Goal: Task Accomplishment & Management: Use online tool/utility

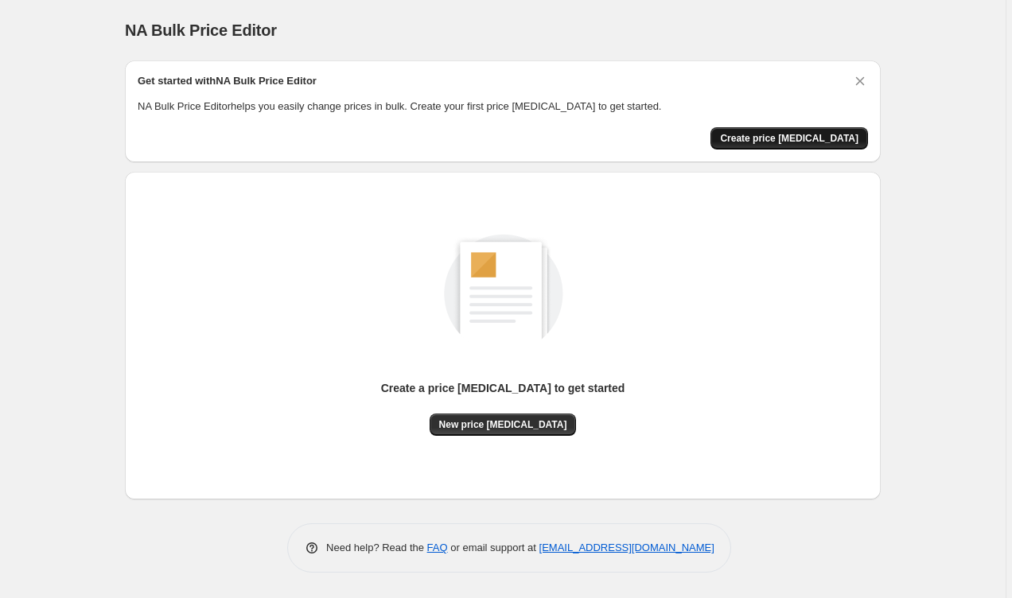
click at [650, 140] on span "Create price [MEDICAL_DATA]" at bounding box center [789, 138] width 138 height 13
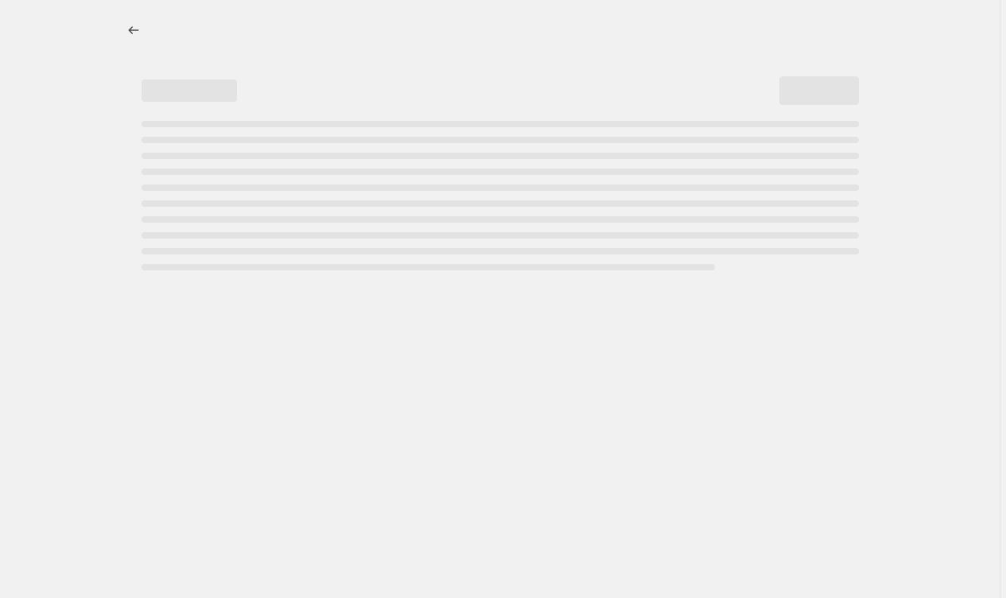
select select "percentage"
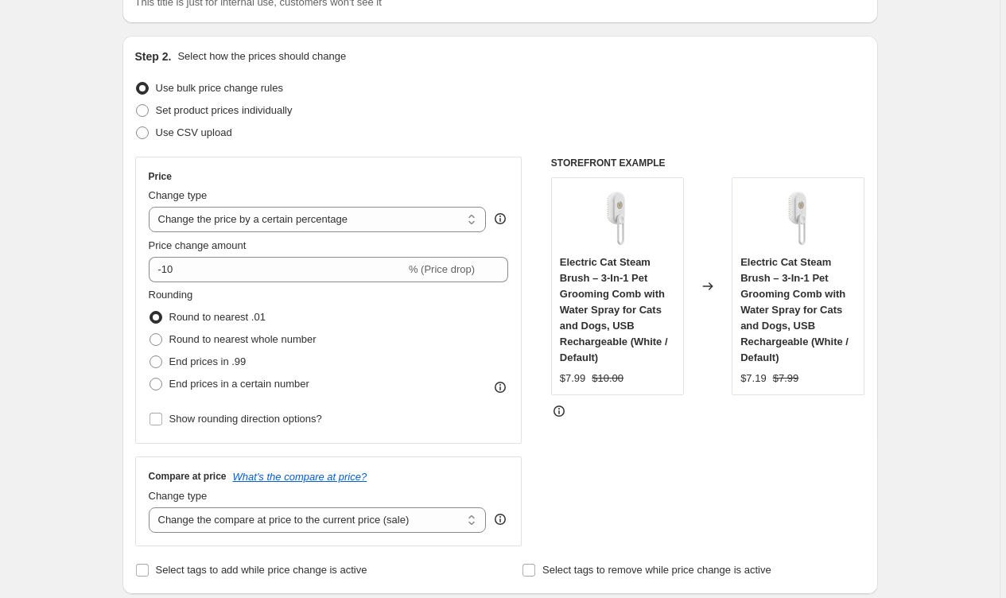
scroll to position [165, 0]
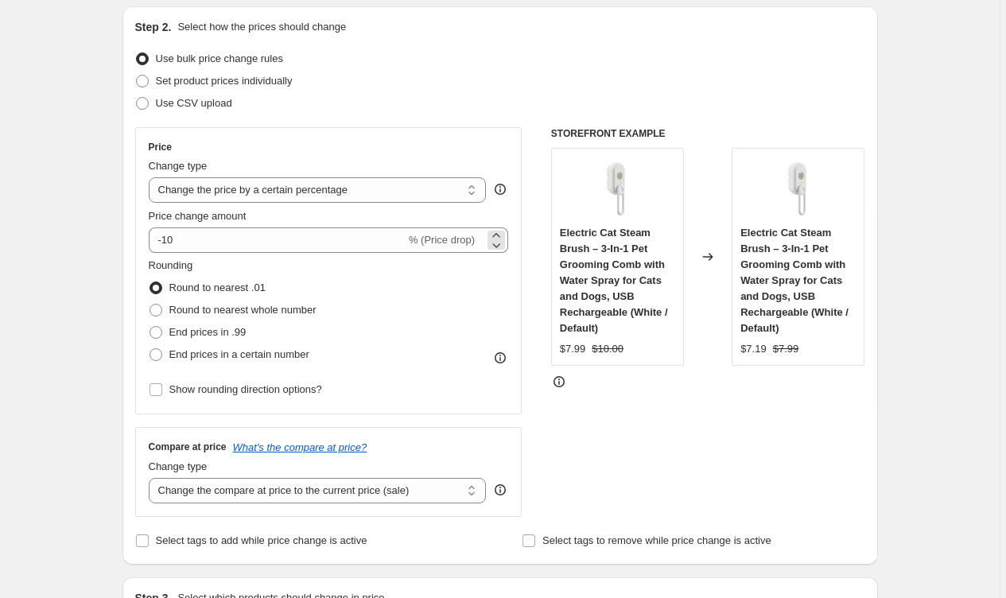
click at [465, 245] on span "% (Price drop)" at bounding box center [442, 240] width 66 height 12
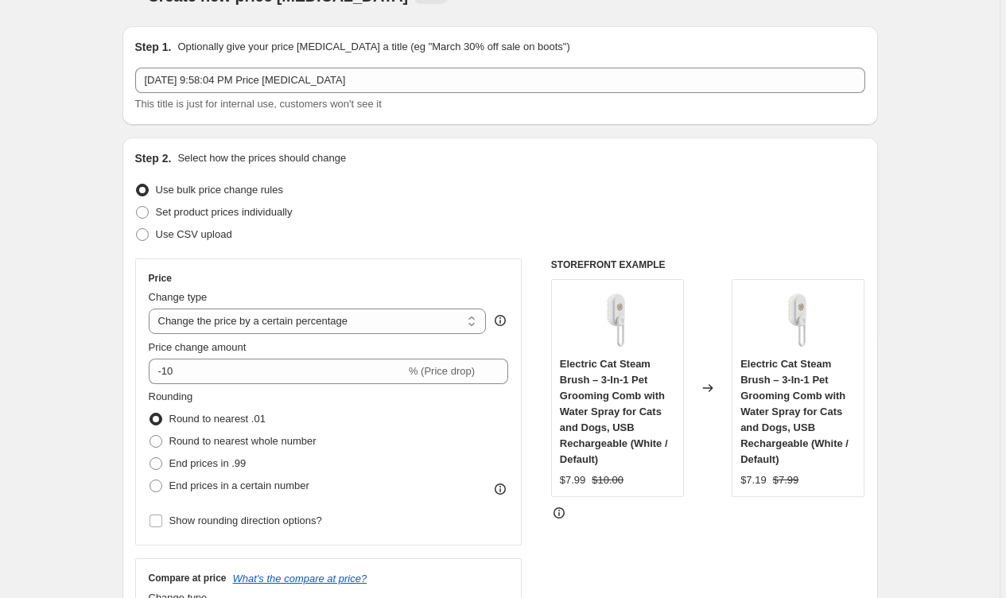
scroll to position [45, 0]
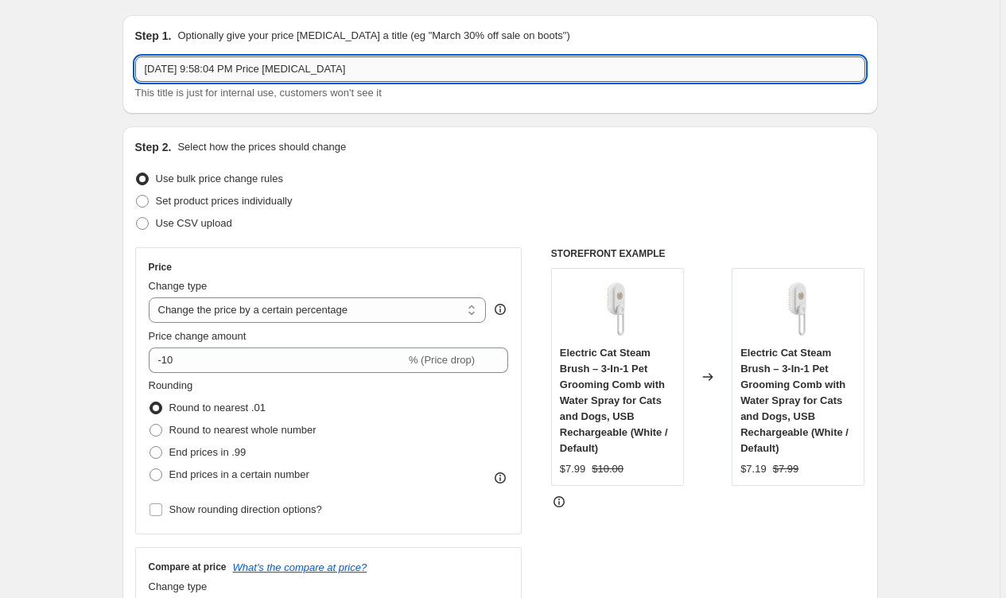
drag, startPoint x: 384, startPoint y: 75, endPoint x: 262, endPoint y: 76, distance: 122.5
click at [266, 76] on input "Sep 29, 2025 at 9:58:04 PM Price change job" at bounding box center [500, 68] width 730 height 25
click at [241, 72] on input "Sep 29, 2025 at 9:58:04 PM Price change job" at bounding box center [500, 68] width 730 height 25
drag, startPoint x: 387, startPoint y: 72, endPoint x: 125, endPoint y: 73, distance: 261.7
click at [125, 73] on div "Step 1. Optionally give your price change job a title (eg "March 30% off sale o…" at bounding box center [501, 64] width 756 height 99
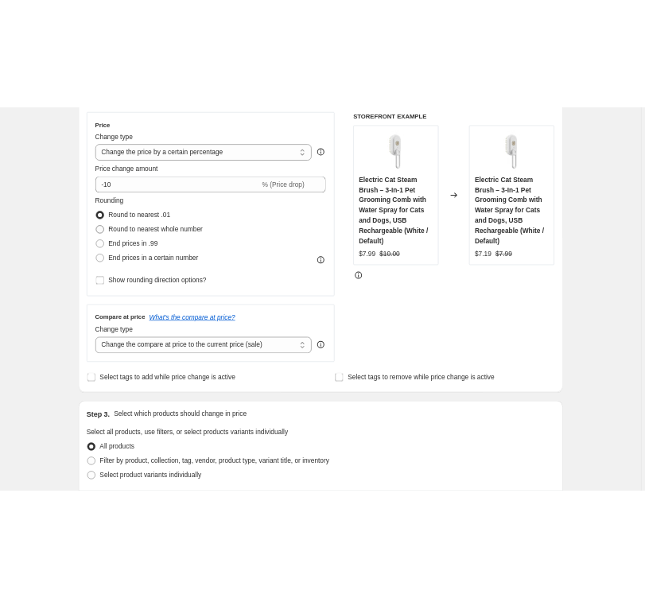
scroll to position [284, 0]
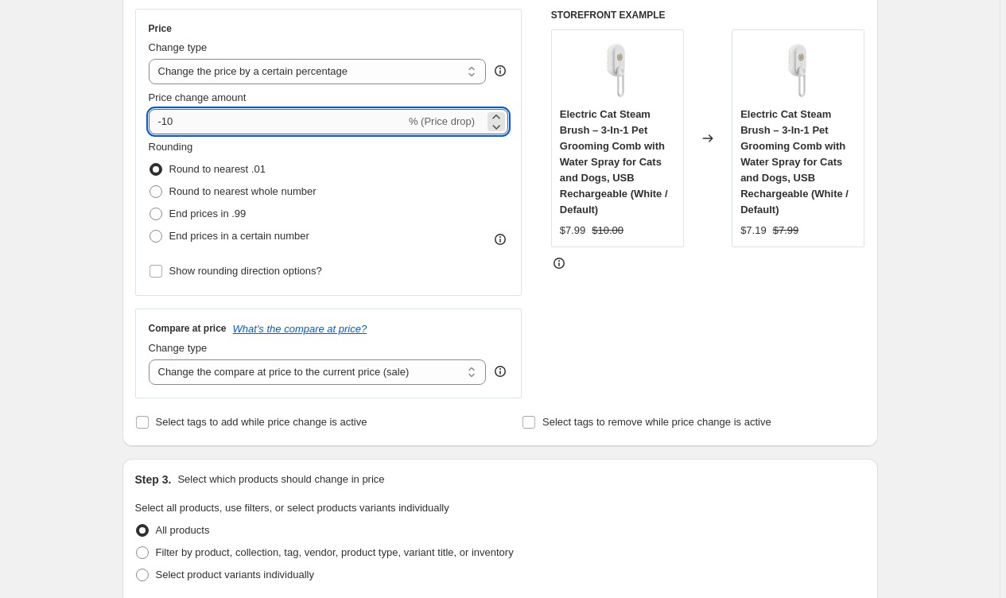
click at [380, 130] on input "-10" at bounding box center [277, 121] width 257 height 25
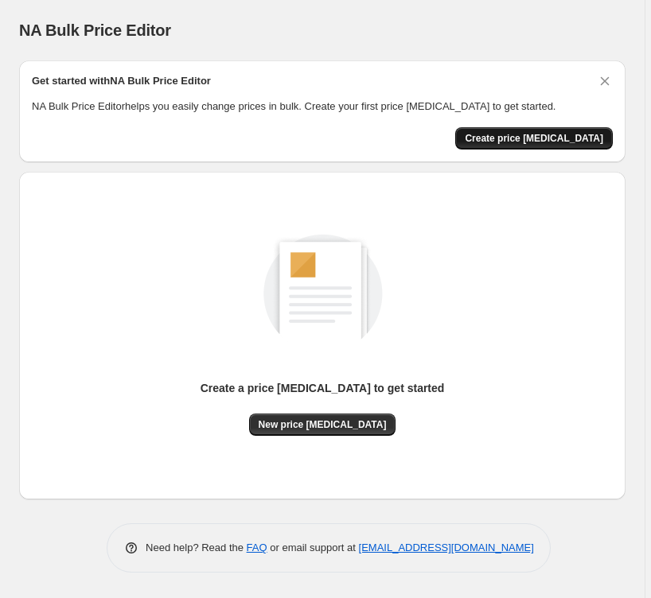
click at [537, 130] on button "Create price change job" at bounding box center [534, 138] width 158 height 22
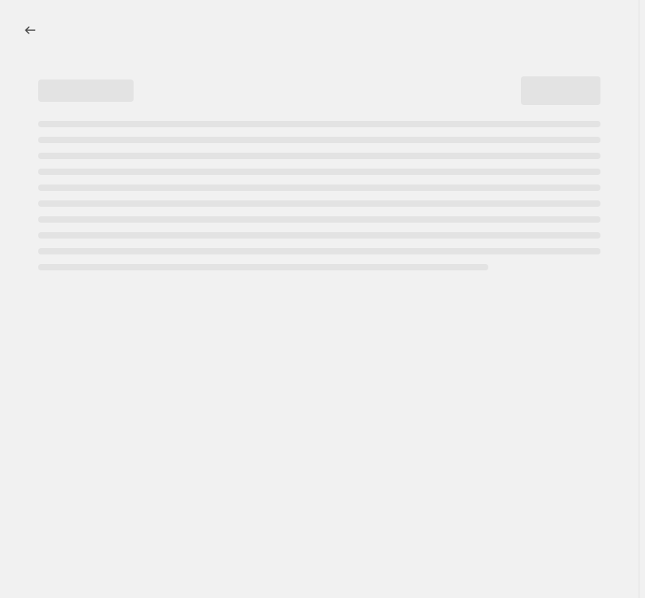
select select "percentage"
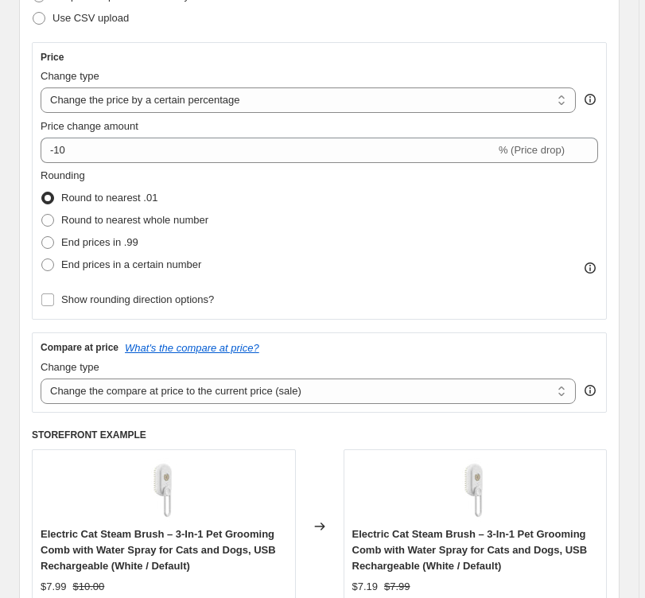
scroll to position [250, 0]
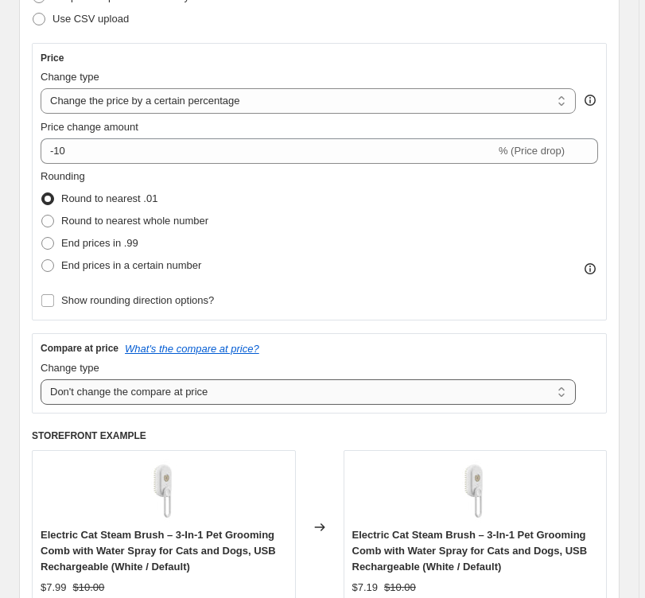
select select "ep"
drag, startPoint x: 313, startPoint y: 382, endPoint x: 410, endPoint y: 385, distance: 96.3
click at [421, 375] on div "Change type Change the compare at price to the current price (sale) Change the …" at bounding box center [308, 382] width 535 height 45
drag, startPoint x: 410, startPoint y: 386, endPoint x: 39, endPoint y: 385, distance: 370.7
click at [38, 385] on div "Compare at price What's the compare at price? Change type Change the compare at…" at bounding box center [319, 373] width 575 height 80
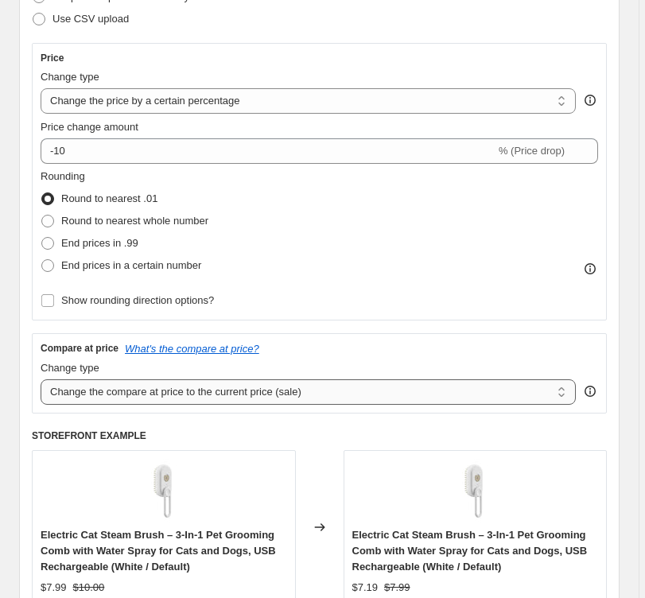
click at [41, 385] on div "Compare at price What's the compare at price? Change type Change the compare at…" at bounding box center [319, 373] width 575 height 80
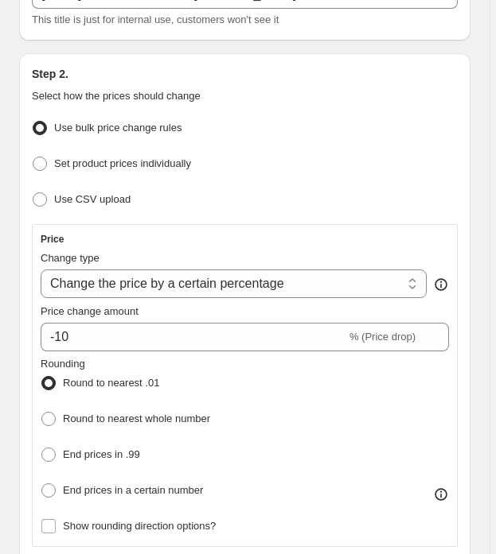
scroll to position [178, 0]
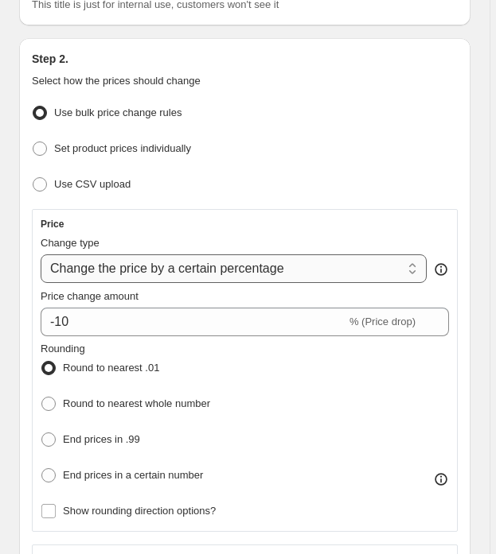
select select "by"
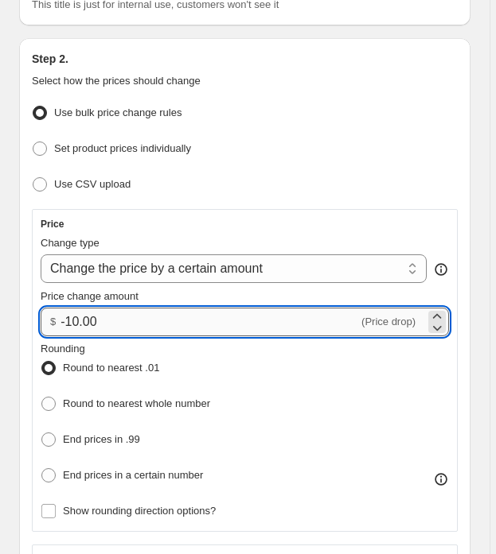
click at [68, 322] on input "-10.00" at bounding box center [209, 322] width 298 height 29
click at [428, 325] on div "$ 10.00 (Price increase)" at bounding box center [245, 322] width 408 height 29
click at [421, 321] on div "$ 10.00 (Price increase)" at bounding box center [245, 322] width 408 height 29
click at [439, 326] on icon at bounding box center [437, 328] width 9 height 5
click at [445, 309] on icon at bounding box center [437, 317] width 16 height 16
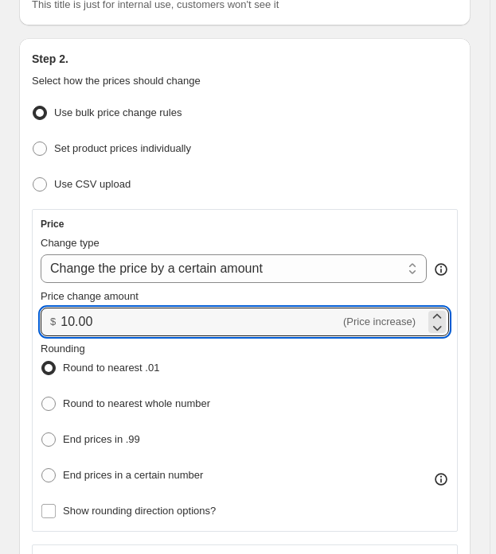
drag, startPoint x: 62, startPoint y: 321, endPoint x: 56, endPoint y: 356, distance: 36.4
click at [62, 322] on input "10.00" at bounding box center [199, 322] width 279 height 29
click at [295, 371] on div "Rounding Round to nearest .01 Round to nearest whole number End prices in .99 E…" at bounding box center [245, 414] width 408 height 146
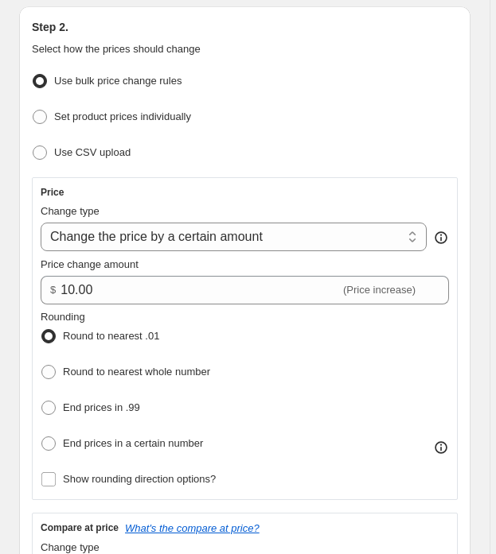
scroll to position [216, 0]
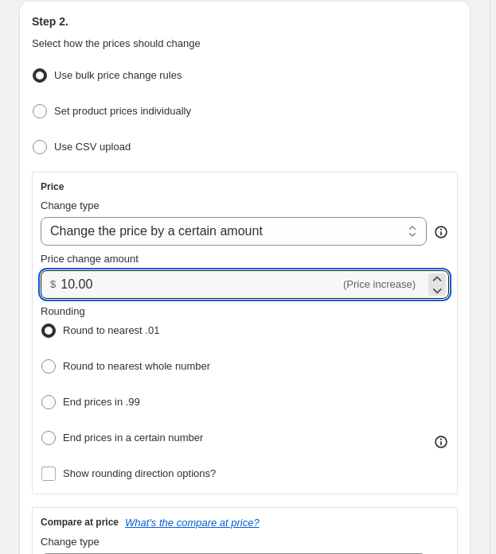
drag, startPoint x: 72, startPoint y: 282, endPoint x: 76, endPoint y: 309, distance: 27.3
click at [72, 283] on input "10.00" at bounding box center [199, 284] width 279 height 29
type input "12.00"
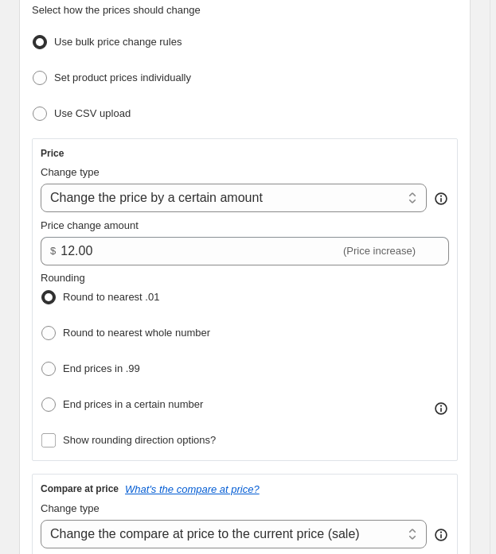
scroll to position [287, 0]
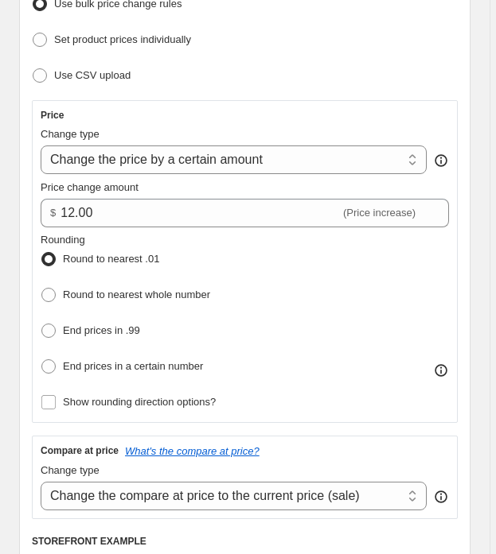
click at [119, 330] on span "End prices in .99" at bounding box center [101, 331] width 77 height 12
click at [42, 325] on input "End prices in .99" at bounding box center [41, 324] width 1 height 1
radio input "true"
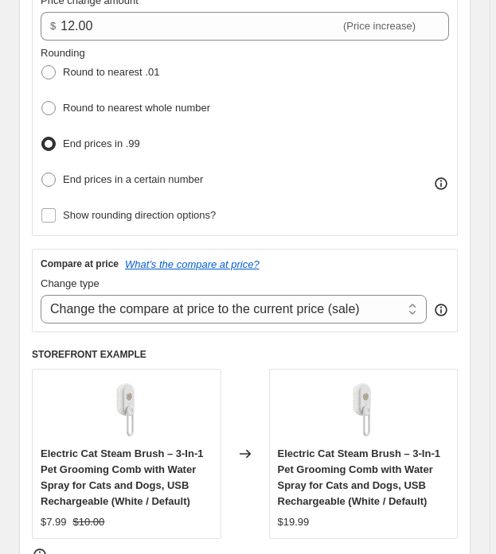
scroll to position [492, 0]
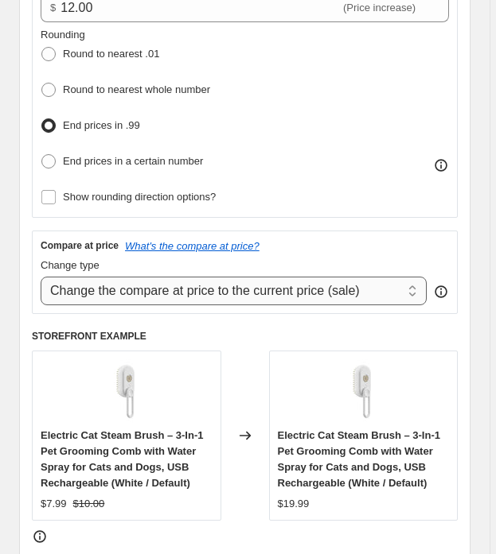
select select "percentage"
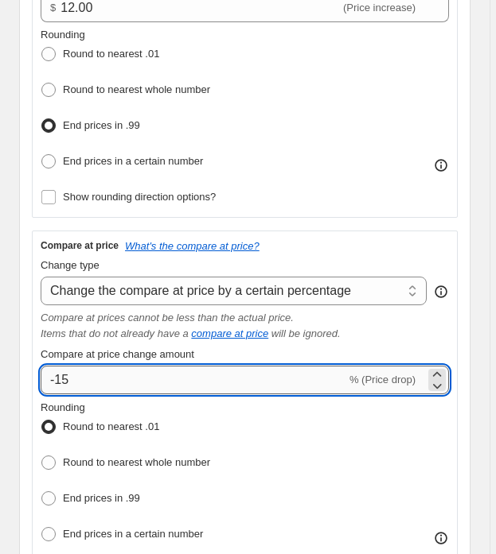
click at [59, 375] on input "-15" at bounding box center [193, 380] width 305 height 29
click at [57, 375] on input "-15" at bounding box center [193, 380] width 305 height 29
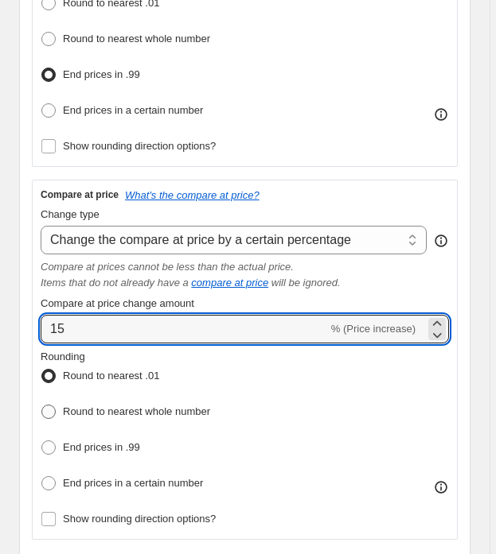
scroll to position [548, 0]
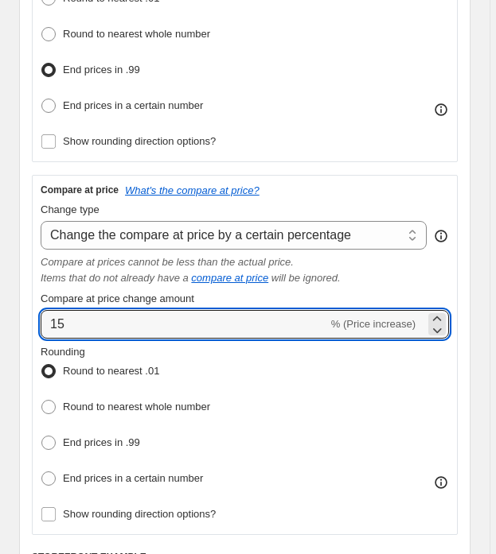
type input "15"
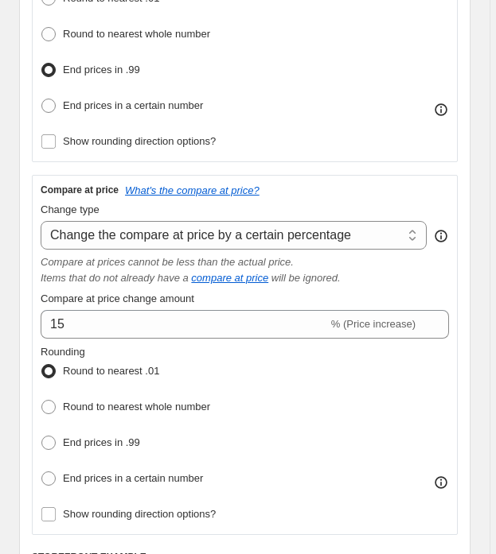
click at [147, 441] on div "End prices in .99" at bounding box center [125, 443] width 169 height 23
click at [107, 437] on span "End prices in .99" at bounding box center [101, 443] width 77 height 12
click at [42, 436] on input "End prices in .99" at bounding box center [41, 436] width 1 height 1
radio input "true"
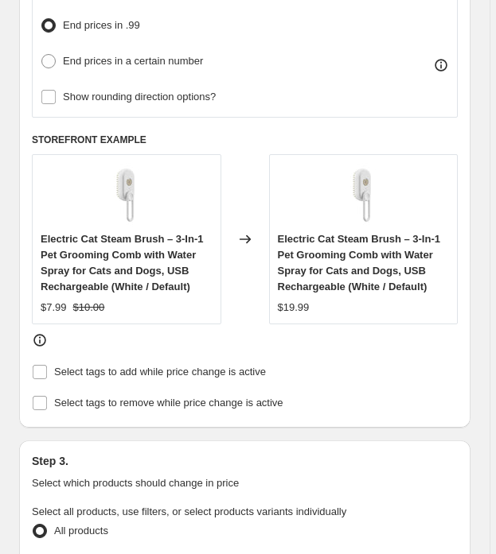
scroll to position [968, 0]
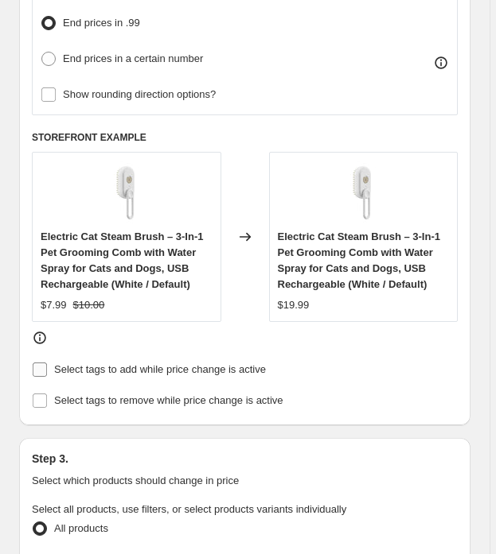
click at [45, 363] on input "Select tags to add while price change is active" at bounding box center [40, 370] width 14 height 14
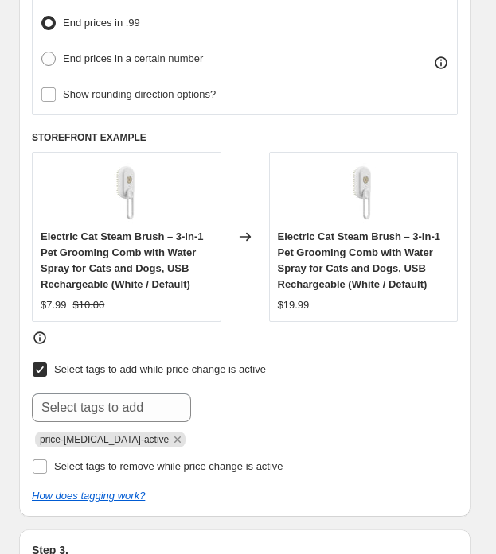
click at [40, 363] on input "Select tags to add while price change is active" at bounding box center [40, 370] width 14 height 14
checkbox input "false"
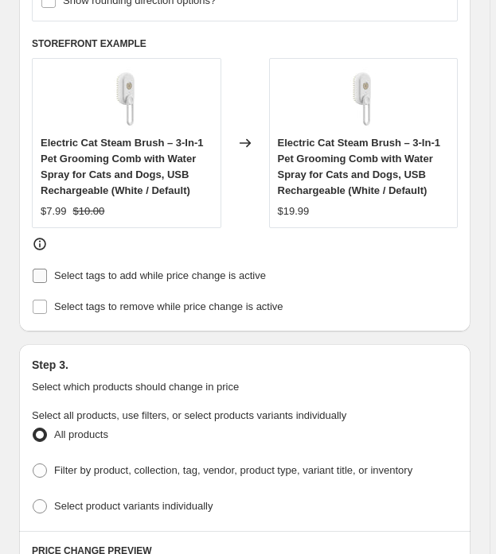
scroll to position [1098, 0]
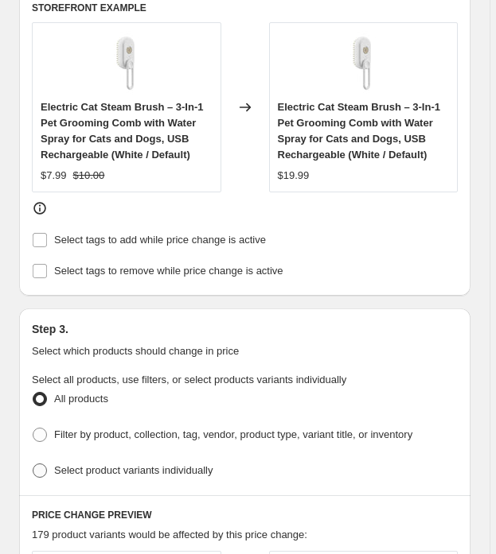
click at [50, 460] on label "Select product variants individually" at bounding box center [122, 471] width 181 height 22
click at [33, 464] on input "Select product variants individually" at bounding box center [33, 464] width 1 height 1
radio input "true"
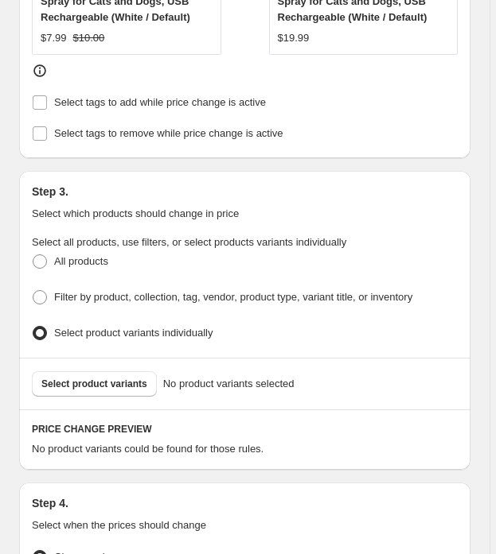
scroll to position [1239, 0]
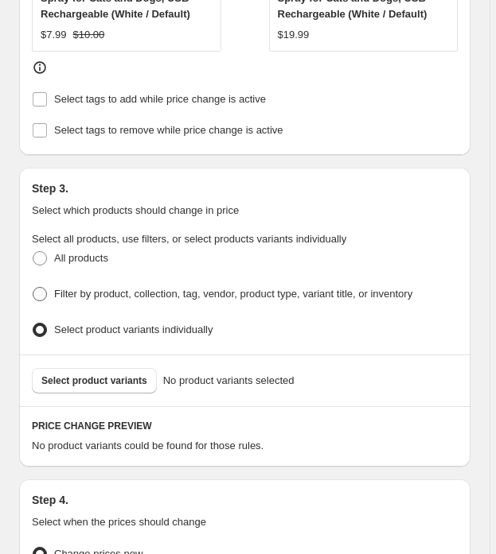
click at [45, 287] on span at bounding box center [40, 294] width 14 height 14
click at [33, 287] on input "Filter by product, collection, tag, vendor, product type, variant title, or inv…" at bounding box center [33, 287] width 1 height 1
radio input "true"
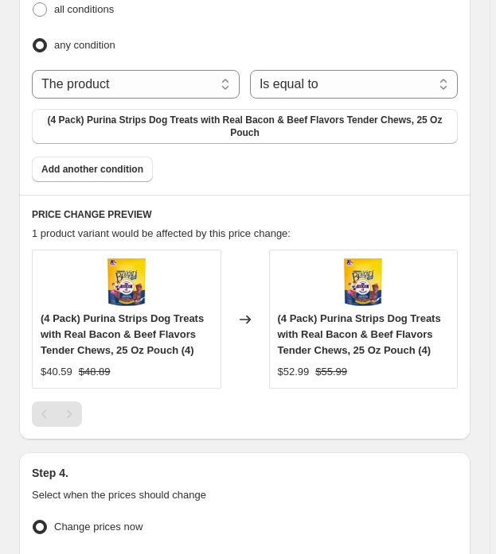
scroll to position [1527, 0]
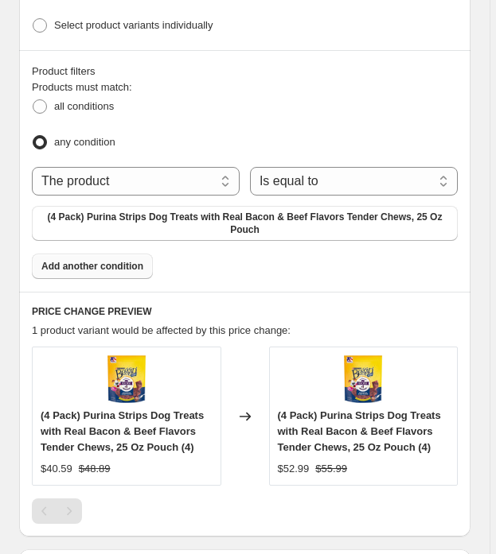
click at [105, 260] on span "Add another condition" at bounding box center [92, 266] width 102 height 13
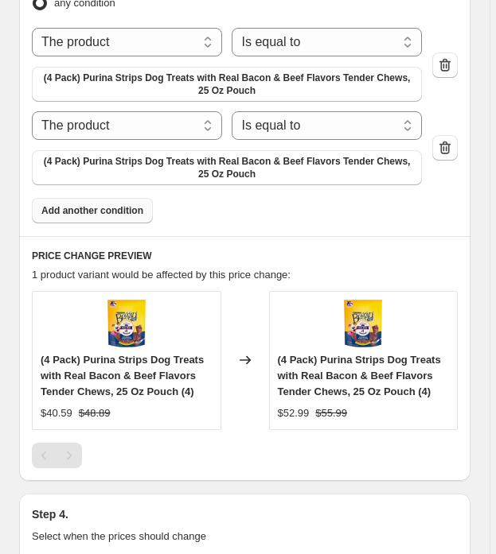
scroll to position [1756, 0]
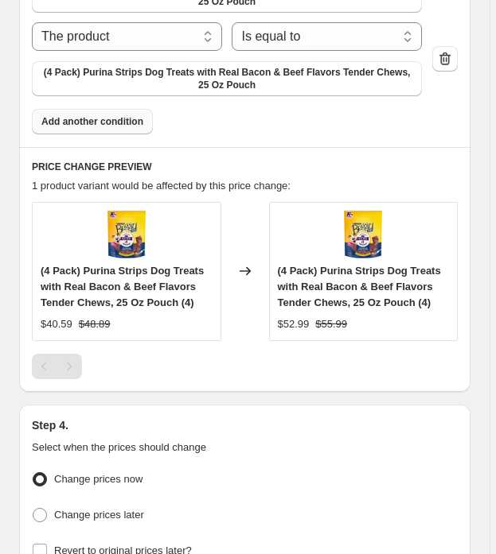
click at [130, 231] on img at bounding box center [127, 235] width 48 height 48
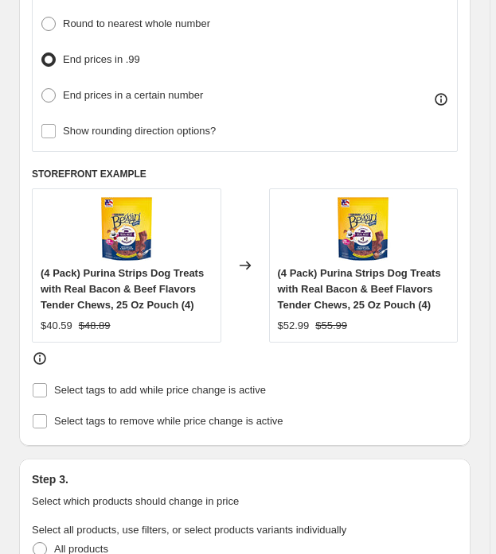
scroll to position [933, 0]
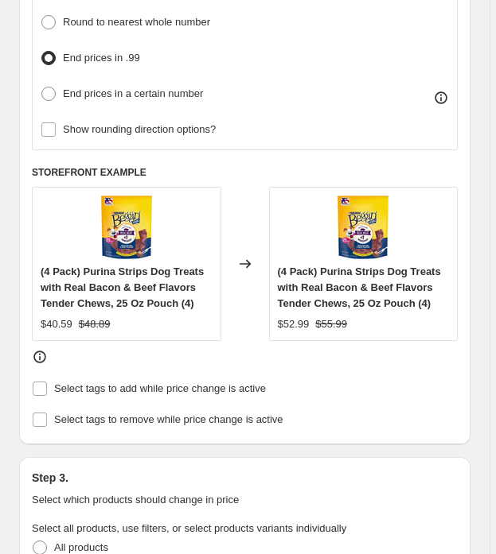
click at [154, 233] on img at bounding box center [127, 228] width 64 height 64
click at [281, 235] on div "(4 Pack) Purina Strips Dog Treats with Real Bacon & Beef Flavors Tender Chews, …" at bounding box center [363, 264] width 189 height 154
click at [348, 235] on img at bounding box center [363, 228] width 64 height 64
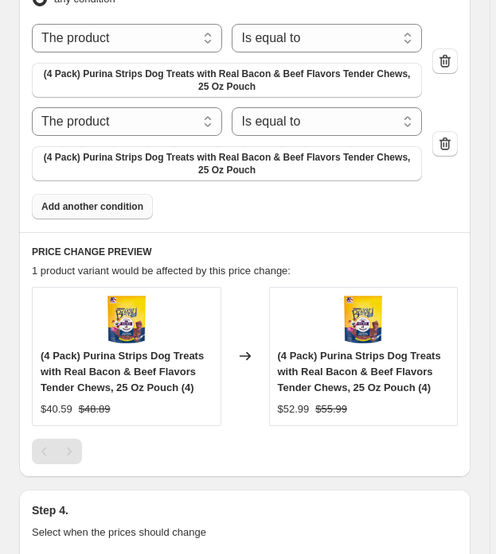
scroll to position [1664, 0]
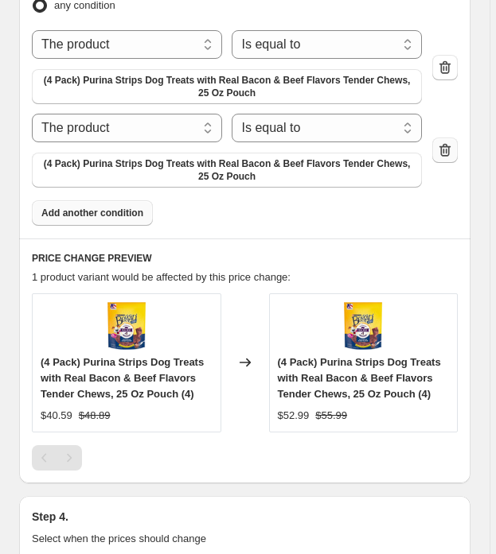
click at [447, 149] on icon "button" at bounding box center [446, 151] width 2 height 5
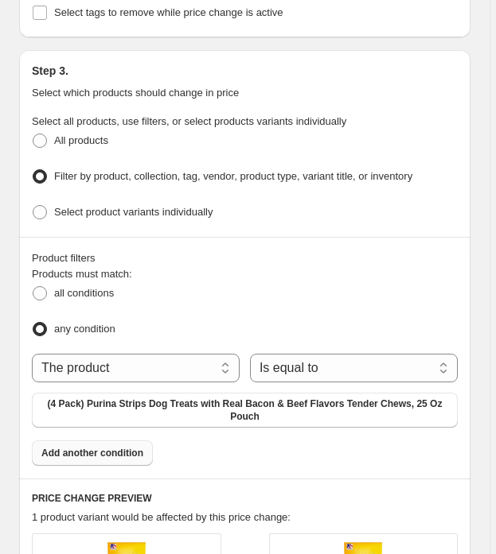
scroll to position [1321, 0]
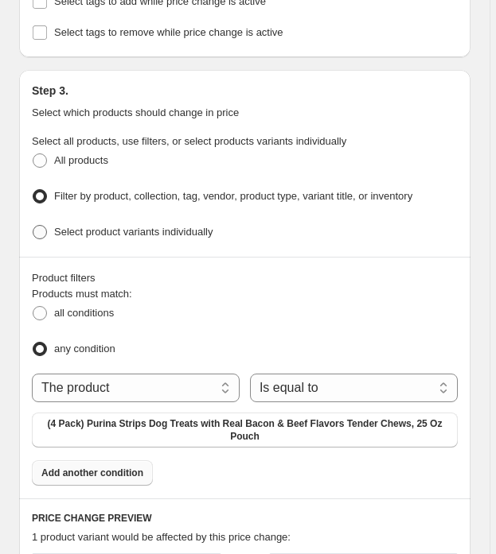
click at [53, 221] on label "Select product variants individually" at bounding box center [122, 232] width 181 height 22
click at [33, 225] on input "Select product variants individually" at bounding box center [33, 225] width 1 height 1
radio input "true"
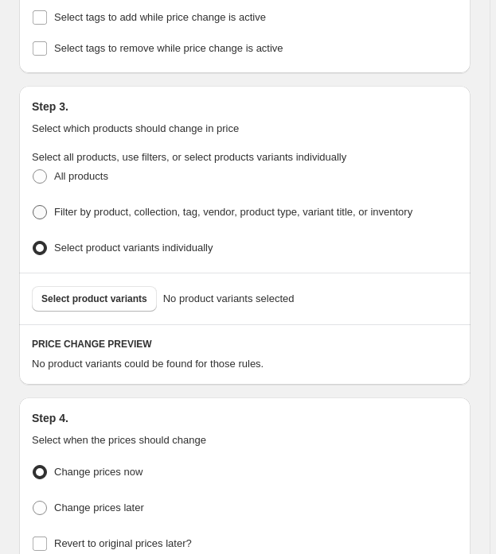
click at [40, 205] on span at bounding box center [40, 212] width 14 height 14
click at [33, 205] on input "Filter by product, collection, tag, vendor, product type, variant title, or inv…" at bounding box center [33, 205] width 1 height 1
radio input "true"
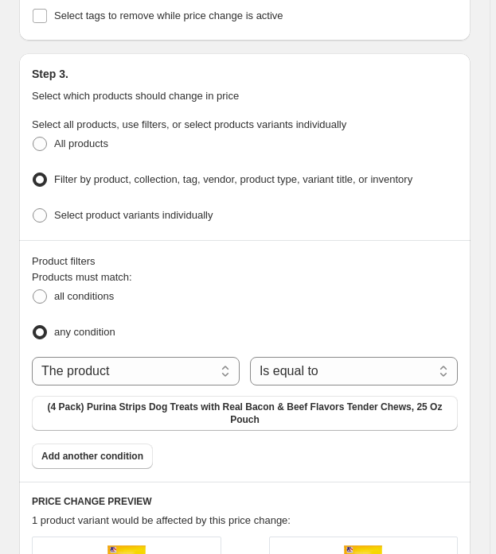
scroll to position [1317, 0]
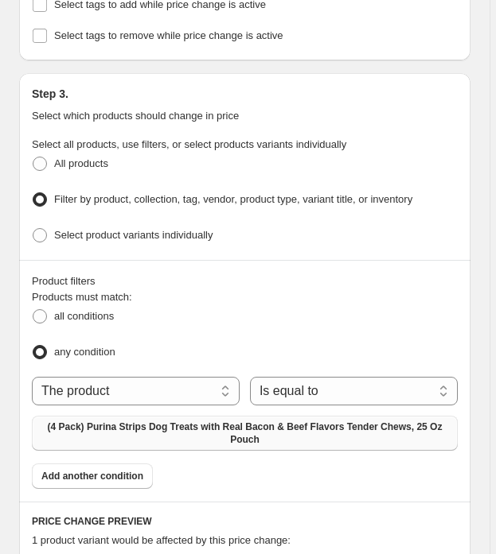
click at [277, 422] on span "(4 Pack) Purina Strips Dog Treats with Real Bacon & Beef Flavors Tender Chews, …" at bounding box center [244, 433] width 406 height 25
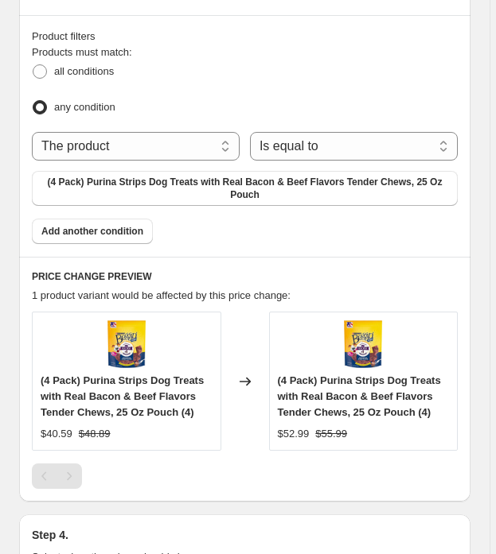
scroll to position [1564, 0]
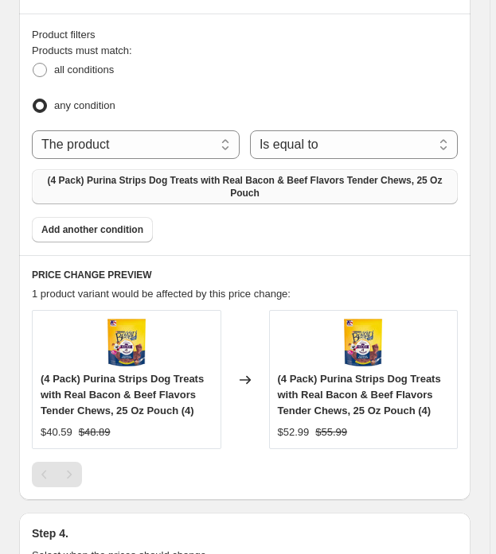
click at [244, 174] on span "(4 Pack) Purina Strips Dog Treats with Real Bacon & Beef Flavors Tender Chews, …" at bounding box center [244, 186] width 406 height 25
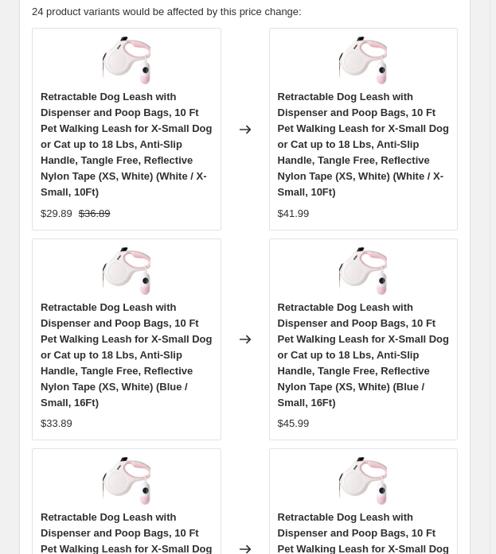
scroll to position [1930, 0]
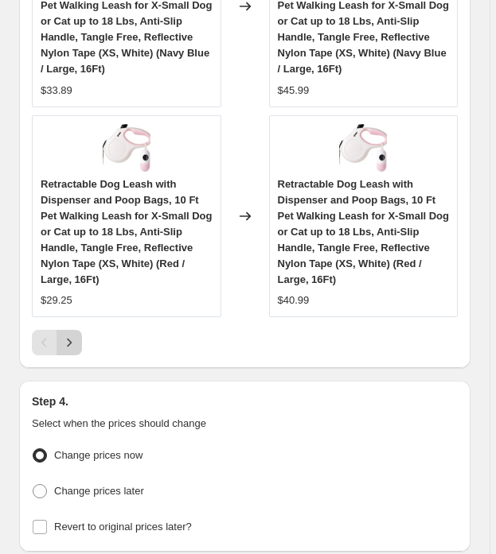
click at [71, 335] on icon "Next" at bounding box center [69, 343] width 16 height 16
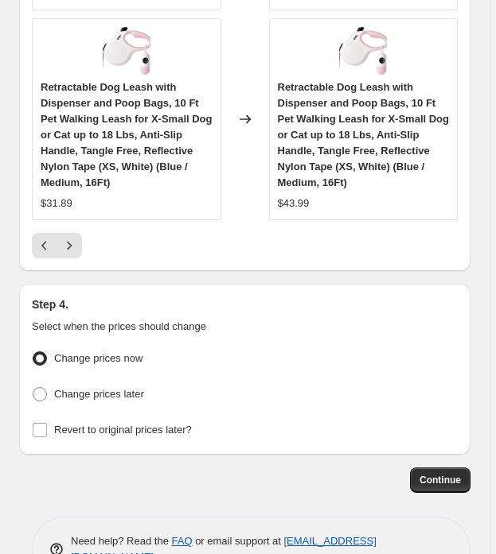
scroll to position [2775, 0]
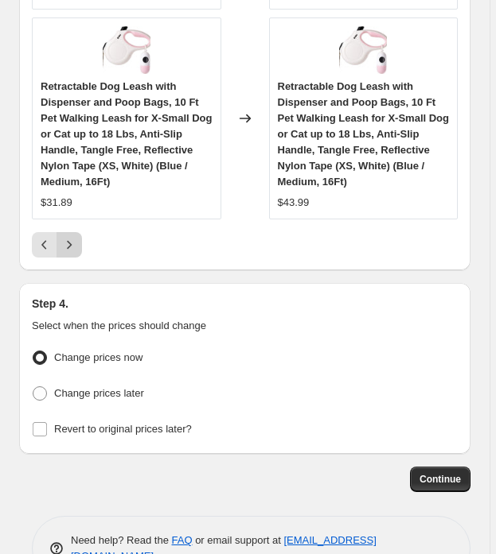
click at [68, 237] on icon "Next" at bounding box center [69, 245] width 16 height 16
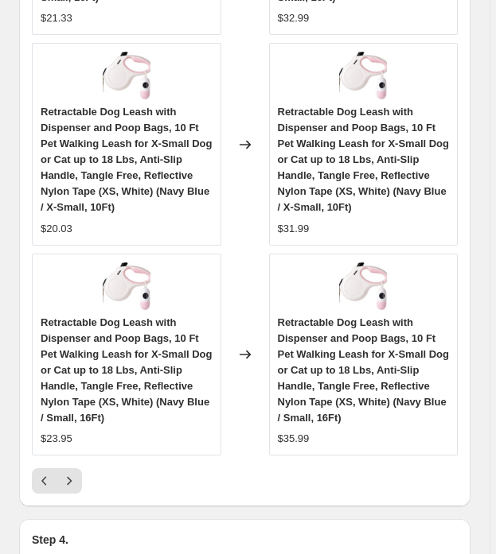
scroll to position [2545, 0]
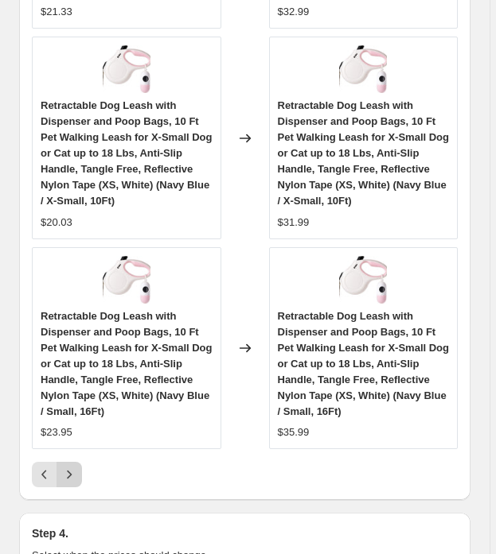
click at [73, 467] on icon "Next" at bounding box center [69, 475] width 16 height 16
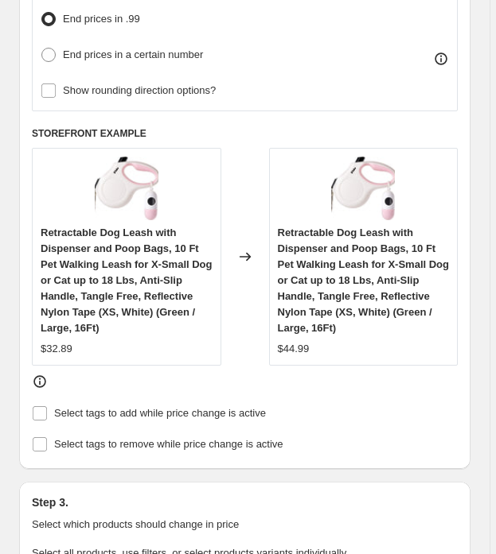
scroll to position [993, 0]
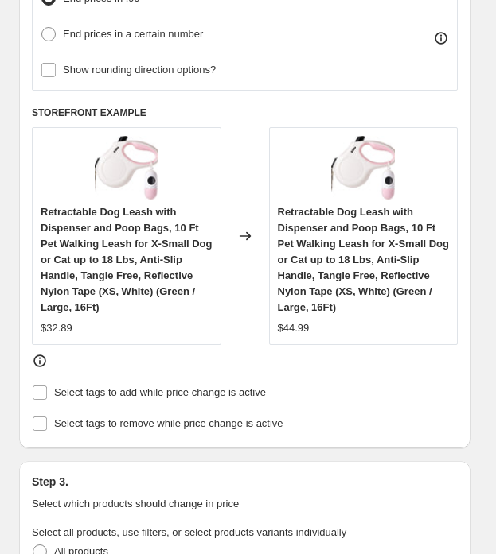
click at [270, 353] on div at bounding box center [245, 361] width 426 height 16
click at [39, 386] on input "Select tags to add while price change is active" at bounding box center [40, 393] width 14 height 14
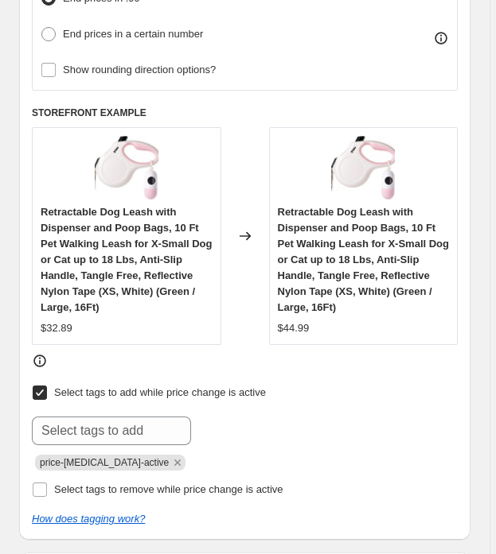
click at [40, 386] on input "Select tags to add while price change is active" at bounding box center [40, 393] width 14 height 14
checkbox input "false"
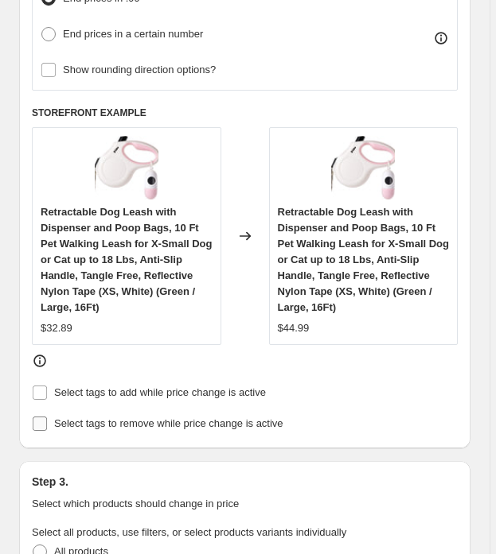
click at [44, 417] on input "Select tags to remove while price change is active" at bounding box center [40, 424] width 14 height 14
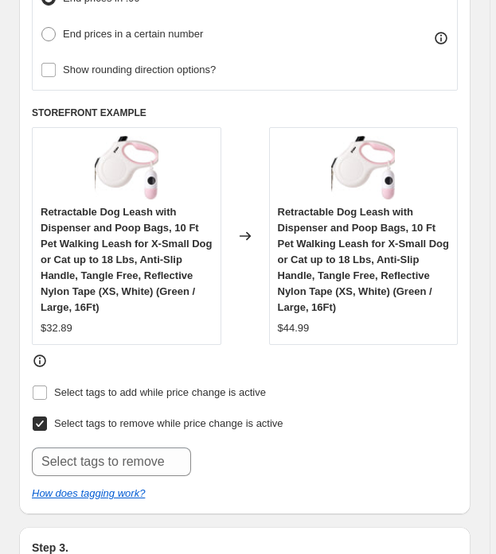
click at [44, 417] on input "Select tags to remove while price change is active" at bounding box center [40, 424] width 14 height 14
checkbox input "false"
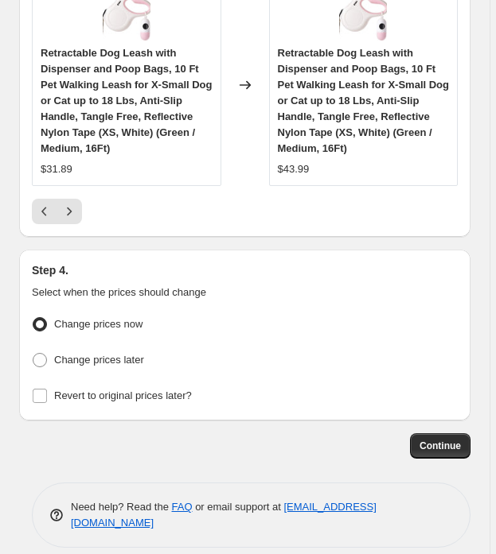
scroll to position [2807, 0]
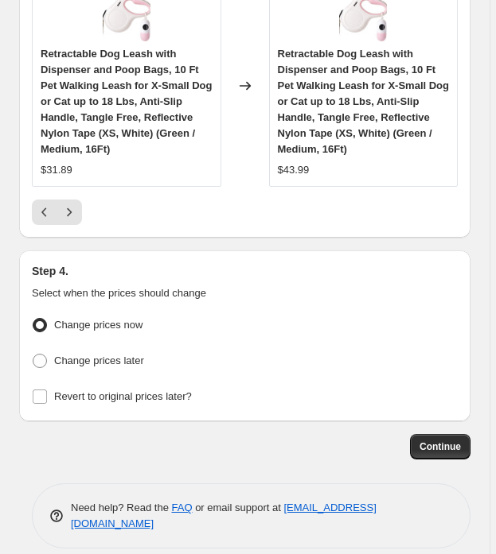
click at [440, 441] on span "Continue" at bounding box center [439, 447] width 41 height 13
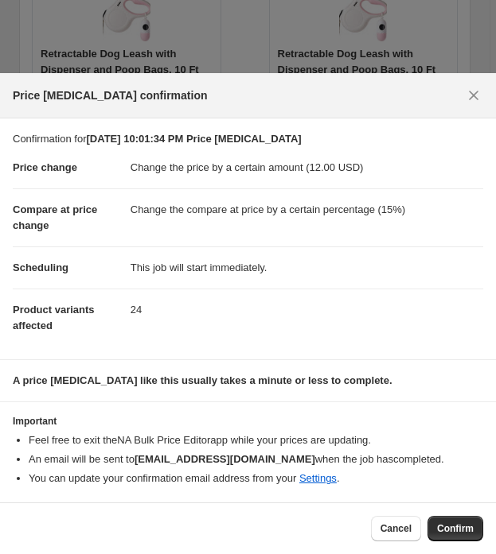
click at [470, 97] on icon "Close" at bounding box center [473, 96] width 16 height 16
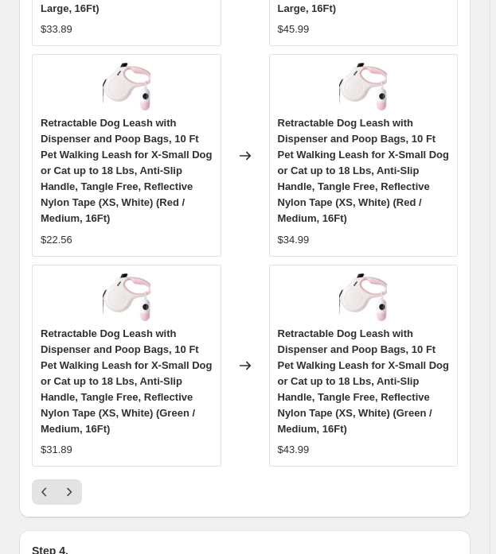
scroll to position [2550, 0]
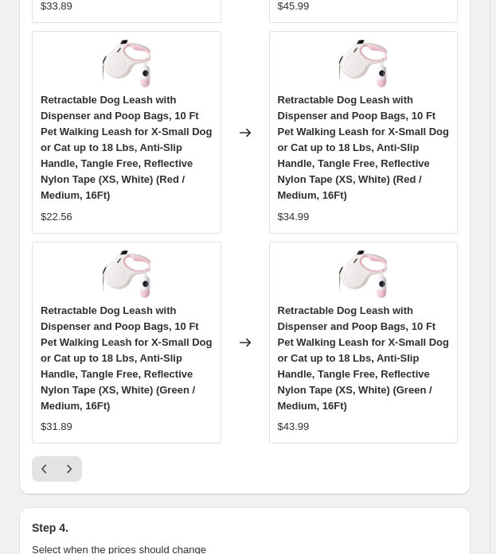
click at [37, 461] on icon "Previous" at bounding box center [45, 469] width 16 height 16
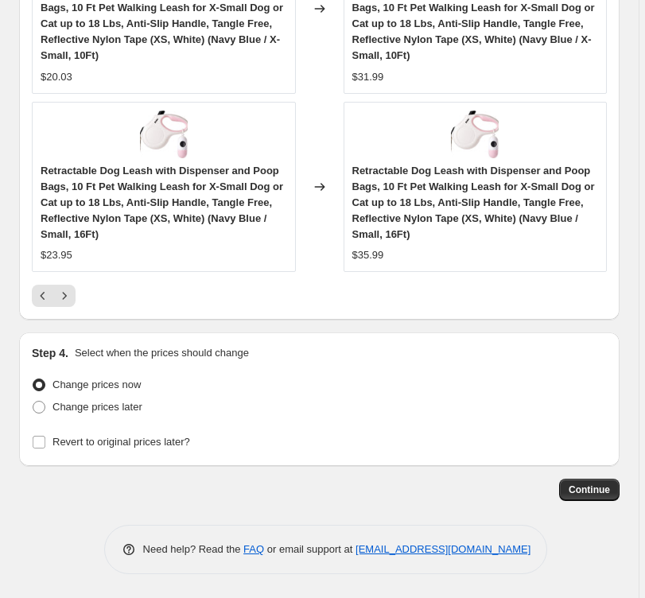
scroll to position [2237, 0]
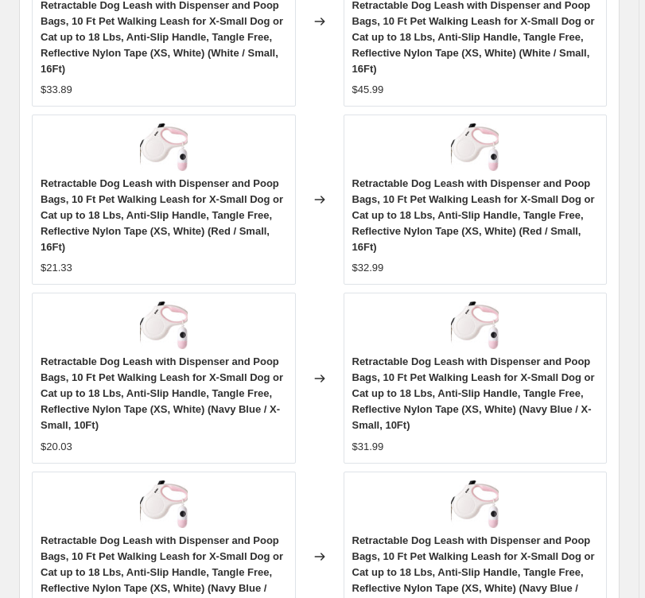
scroll to position [1830, 0]
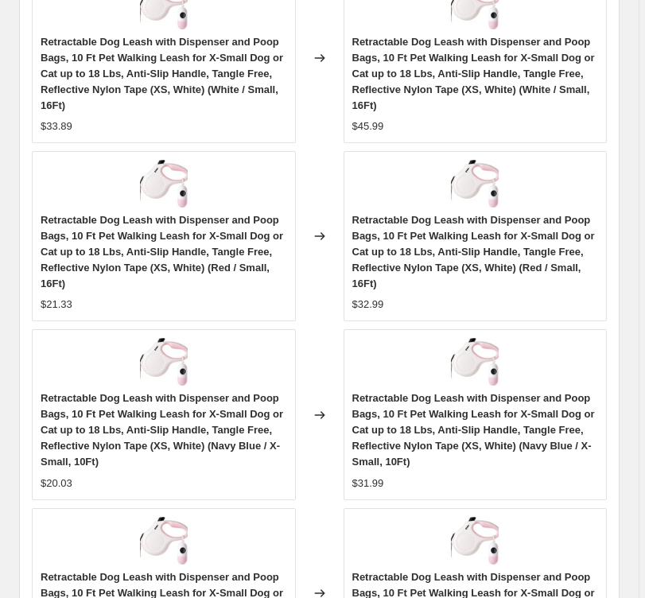
click at [620, 224] on div "PRICE CHANGE PREVIEW 24 product variants would be affected by this price change…" at bounding box center [319, 232] width 601 height 987
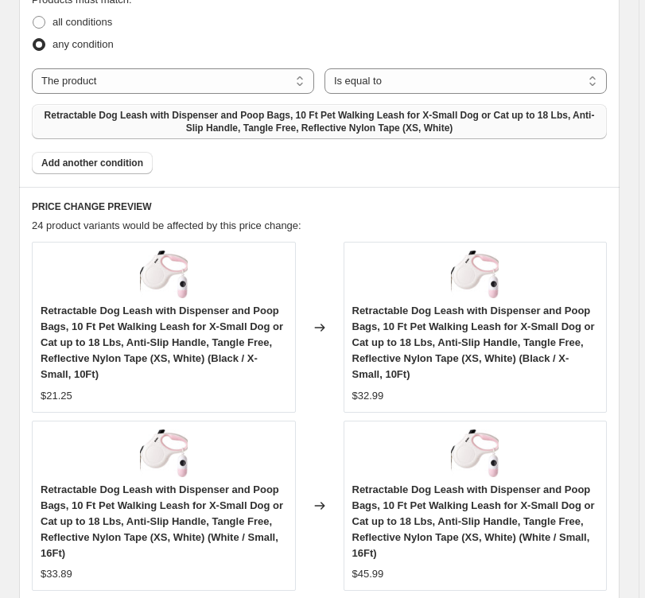
scroll to position [1416, 0]
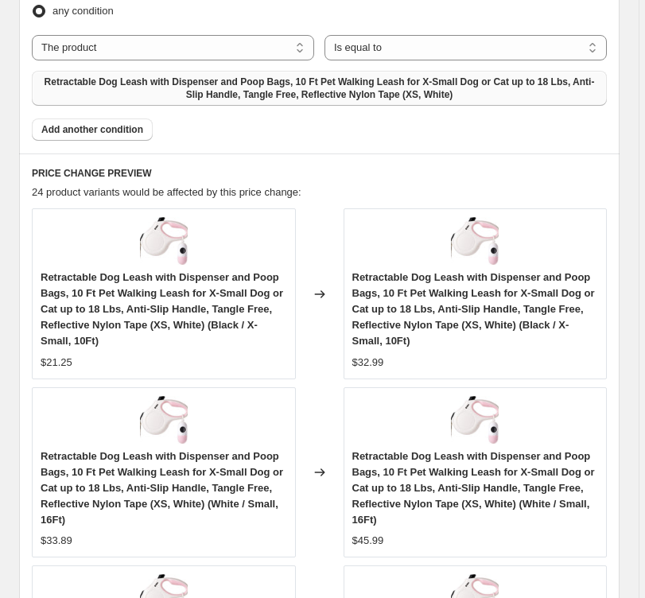
click at [297, 82] on span "Retractable Dog Leash with Dispenser and Poop Bags, 10 Ft Pet Walking Leash for…" at bounding box center [319, 88] width 556 height 25
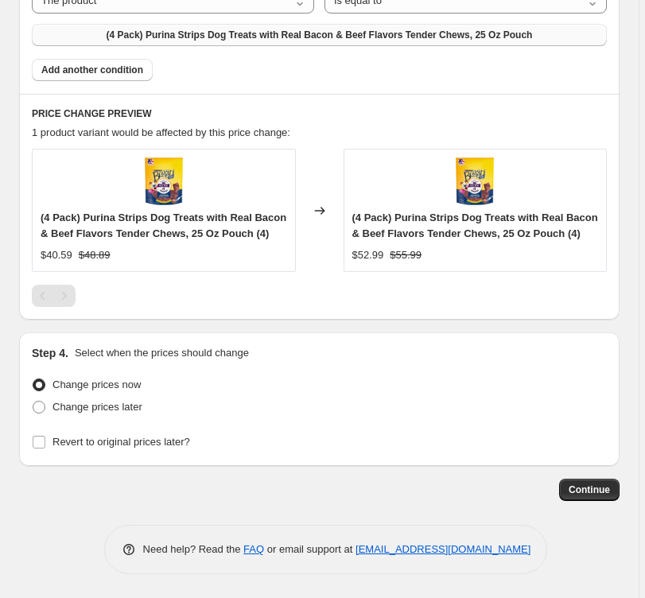
click at [270, 41] on span "(4 Pack) Purina Strips Dog Treats with Real Bacon & Beef Flavors Tender Chews, …" at bounding box center [320, 35] width 426 height 13
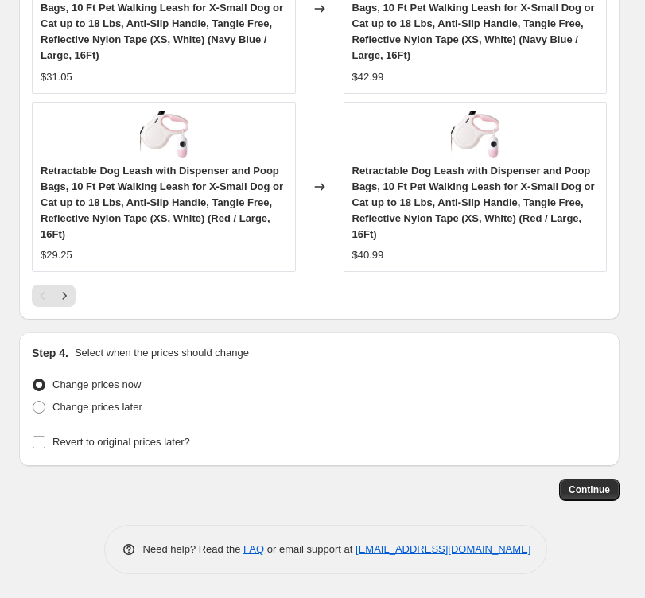
scroll to position [2237, 0]
click at [605, 480] on button "Continue" at bounding box center [589, 490] width 60 height 22
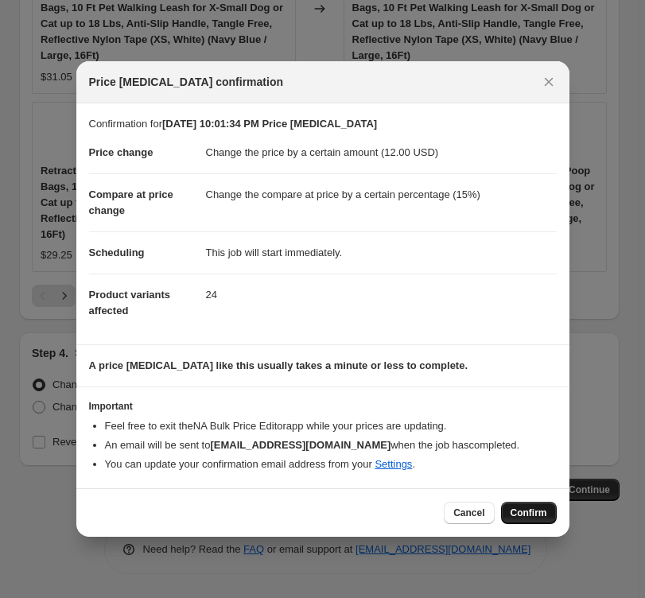
click at [531, 514] on span "Confirm" at bounding box center [529, 513] width 37 height 13
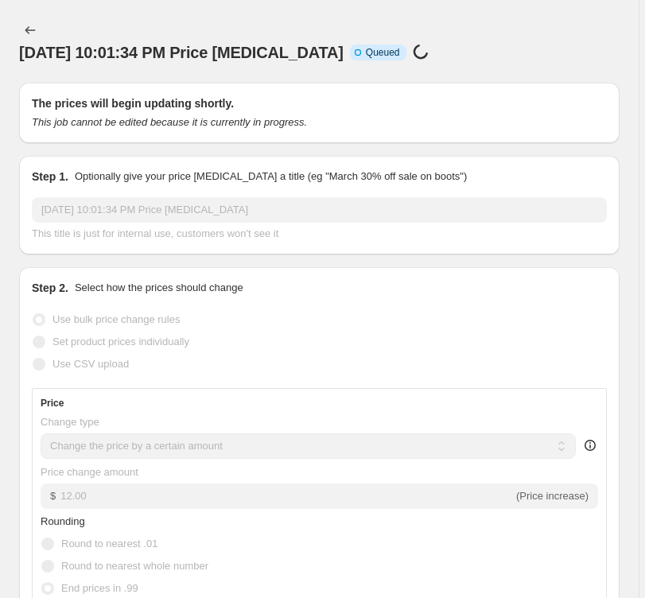
select select "by"
select select "percentage"
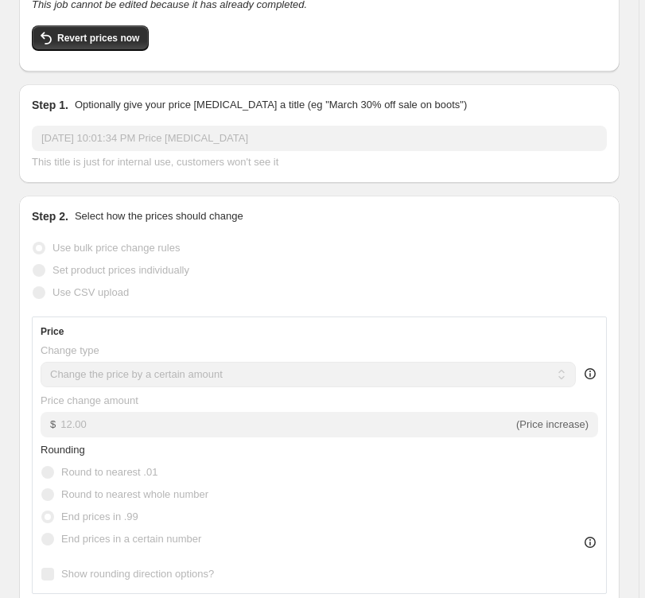
scroll to position [161, 0]
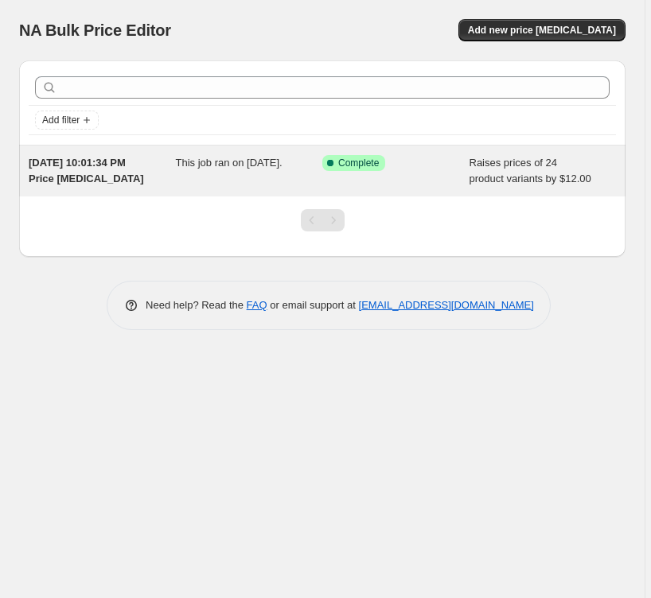
click at [352, 185] on div "Success Complete Complete" at bounding box center [395, 171] width 147 height 32
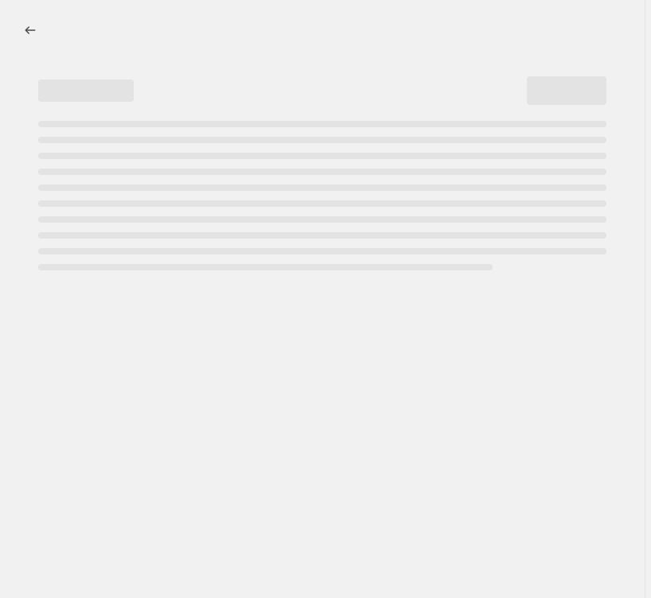
select select "by"
select select "percentage"
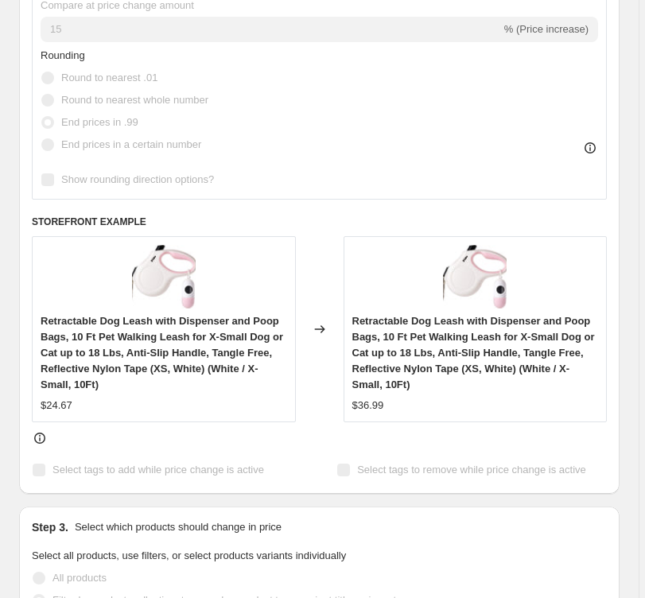
scroll to position [1046, 0]
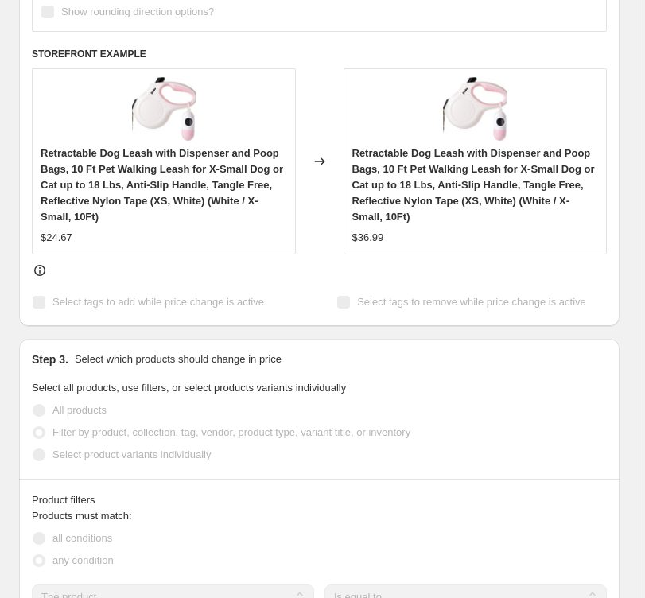
click at [266, 205] on span "Retractable Dog Leash with Dispenser and Poop Bags, 10 Ft Pet Walking Leash for…" at bounding box center [162, 185] width 243 height 76
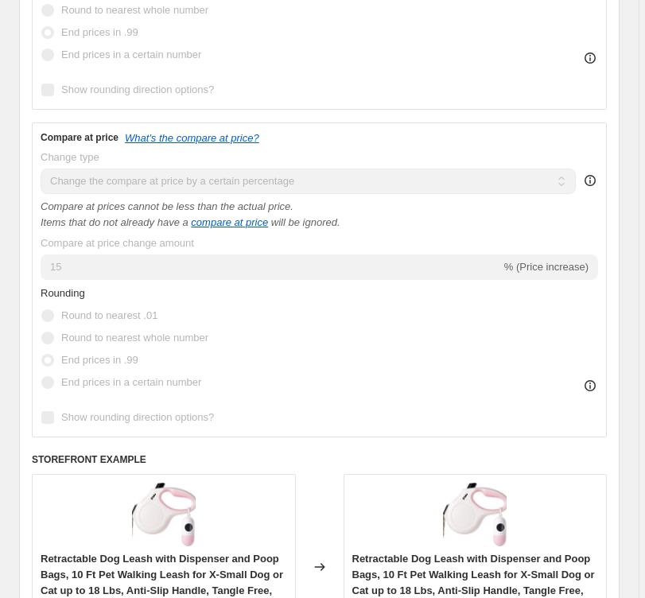
scroll to position [581, 0]
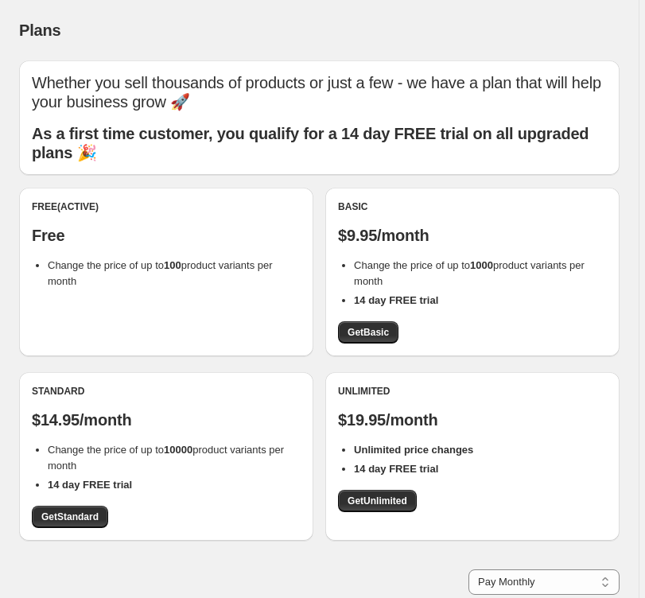
click at [163, 255] on div "Free (Active) Free Change the price of up to 100 product variants per month" at bounding box center [166, 244] width 269 height 89
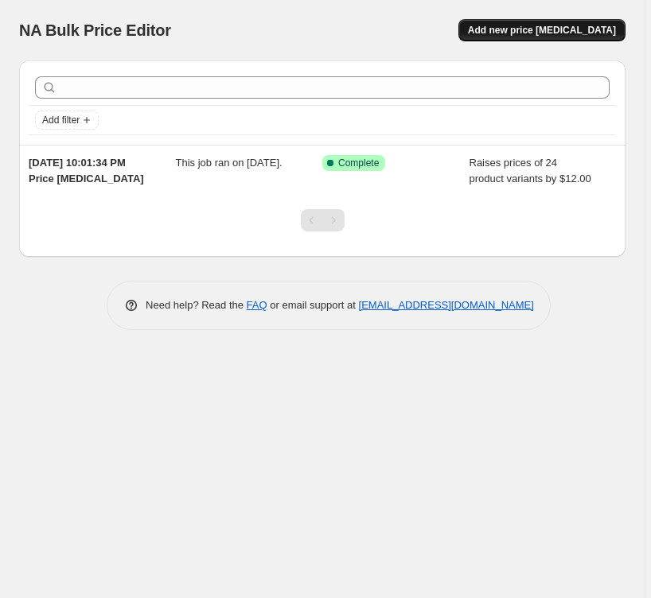
click at [503, 37] on button "Add new price [MEDICAL_DATA]" at bounding box center [541, 30] width 167 height 22
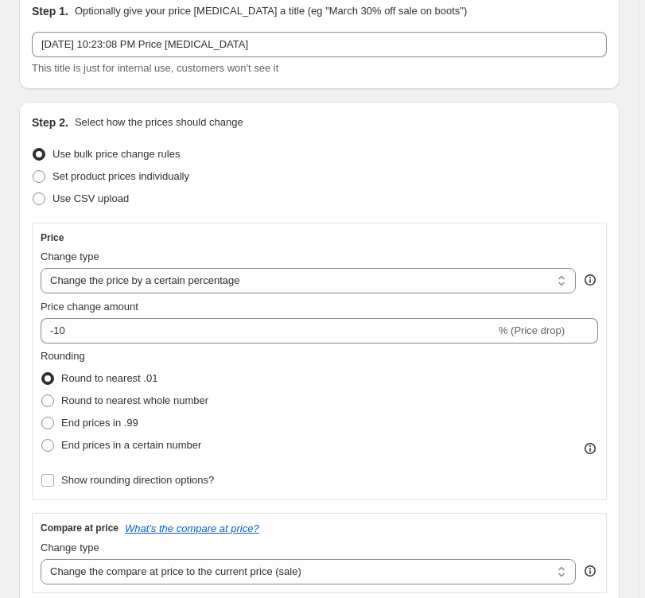
scroll to position [92, 0]
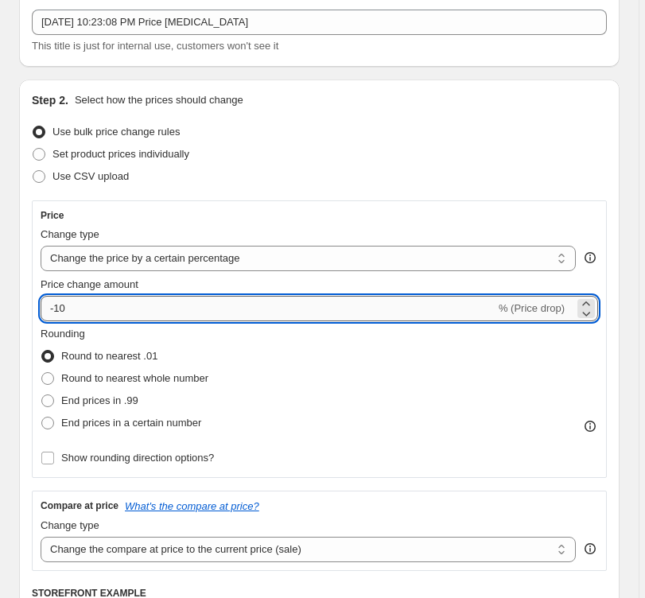
drag, startPoint x: 71, startPoint y: 308, endPoint x: 46, endPoint y: 307, distance: 24.7
click at [46, 307] on input "-10" at bounding box center [268, 308] width 455 height 25
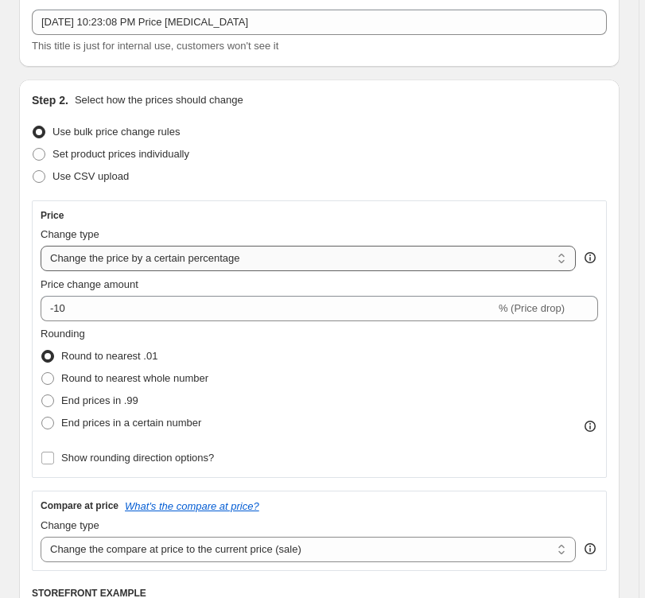
select select "by"
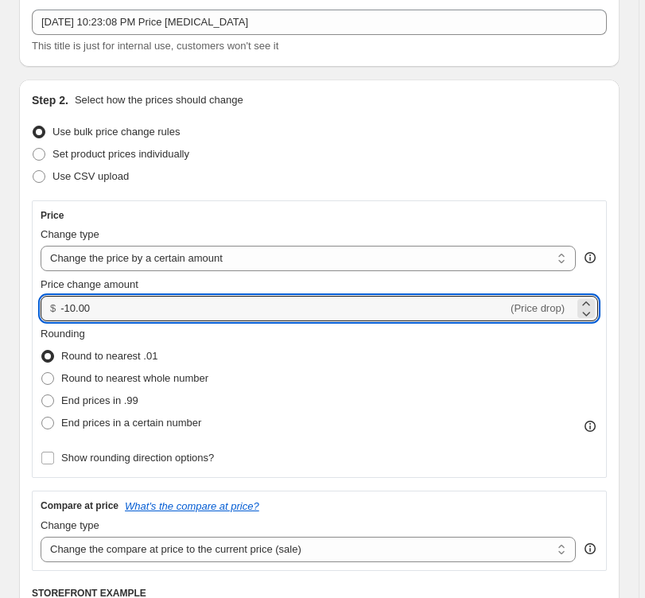
drag, startPoint x: 76, startPoint y: 307, endPoint x: 56, endPoint y: 308, distance: 19.9
click at [56, 309] on div "$ -10.00 (Price drop)" at bounding box center [320, 308] width 558 height 25
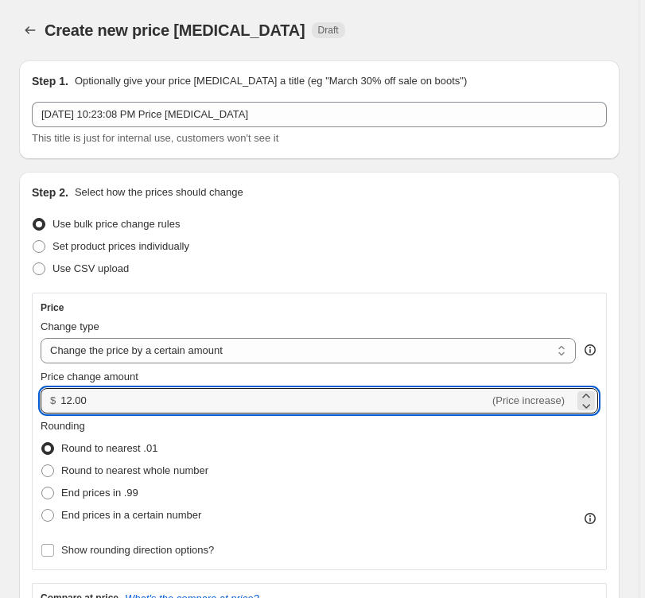
scroll to position [0, 0]
type input "12.00"
click at [37, 31] on icon "Price change jobs" at bounding box center [30, 30] width 16 height 16
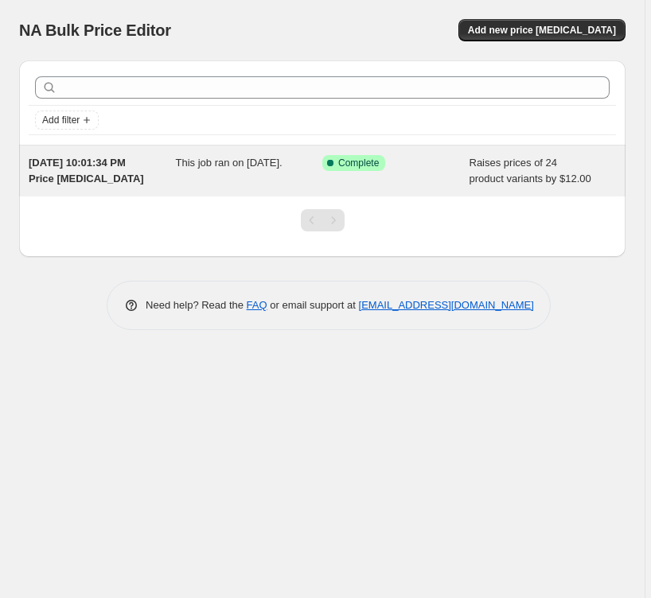
click at [403, 172] on div "Success Complete Complete" at bounding box center [395, 171] width 147 height 32
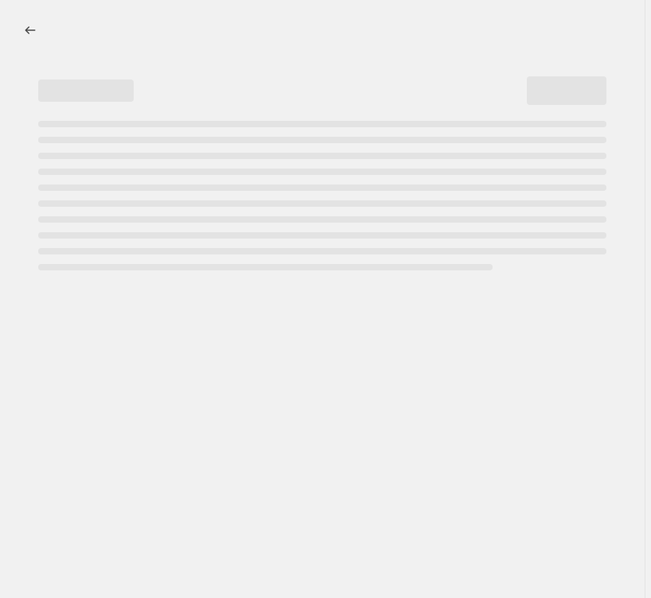
select select "by"
select select "percentage"
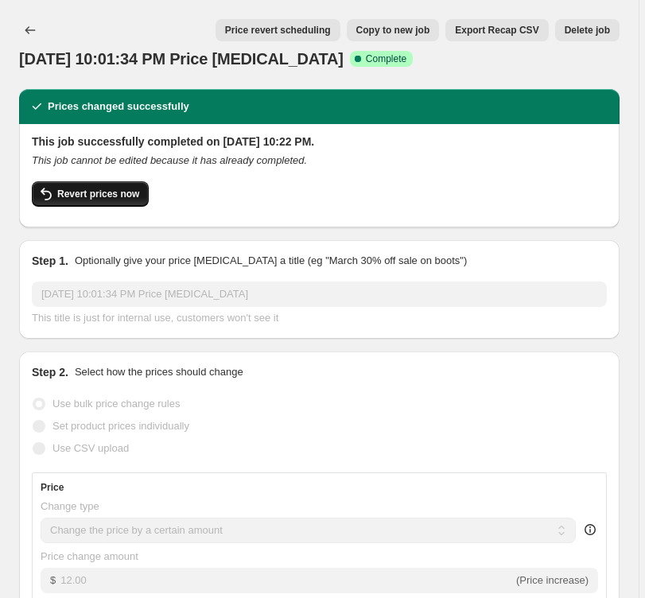
click at [94, 195] on span "Revert prices now" at bounding box center [98, 194] width 82 height 13
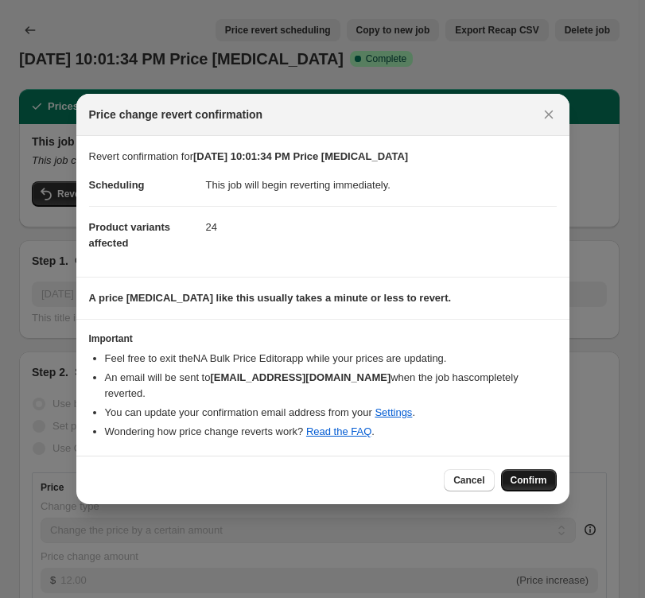
click at [513, 469] on button "Confirm" at bounding box center [529, 480] width 56 height 22
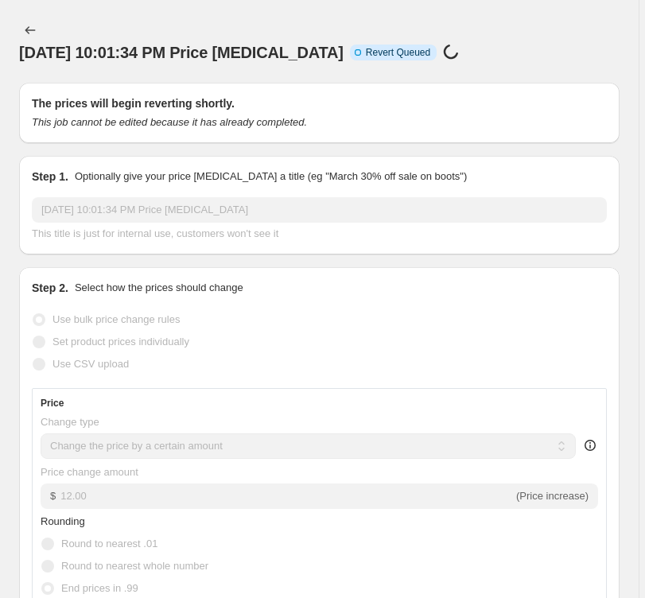
select select "by"
select select "percentage"
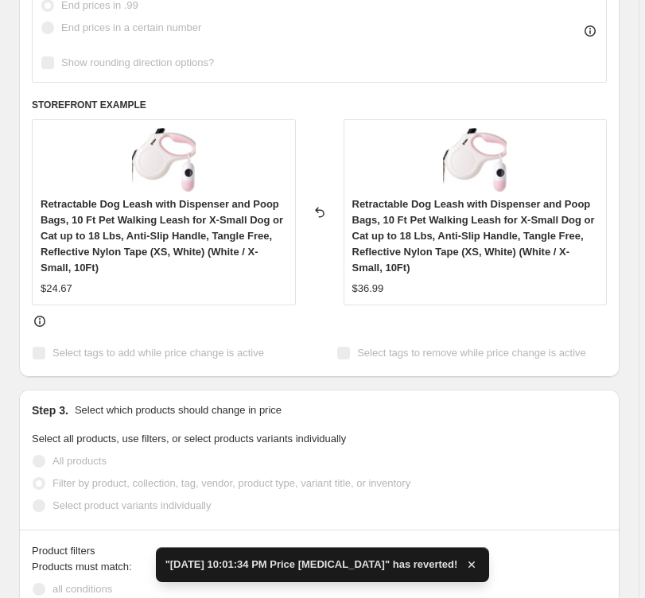
scroll to position [1137, 0]
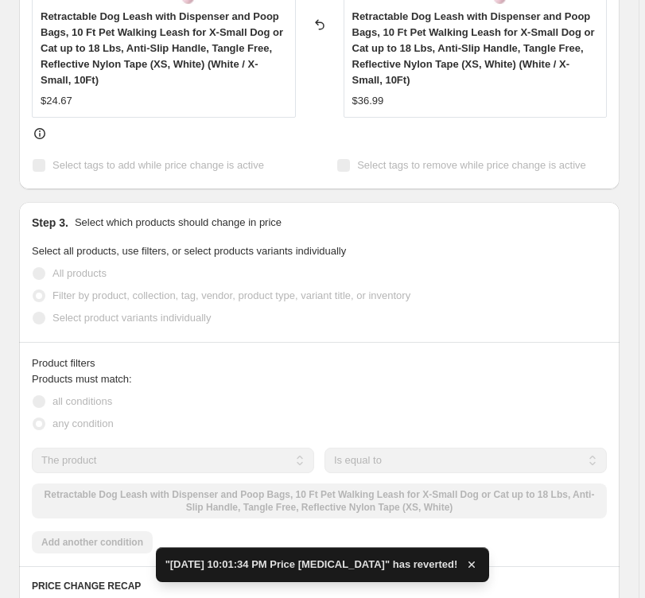
click at [461, 196] on div "Prices reverted successfully The prices have been reverted to their original va…" at bounding box center [312, 320] width 613 height 2760
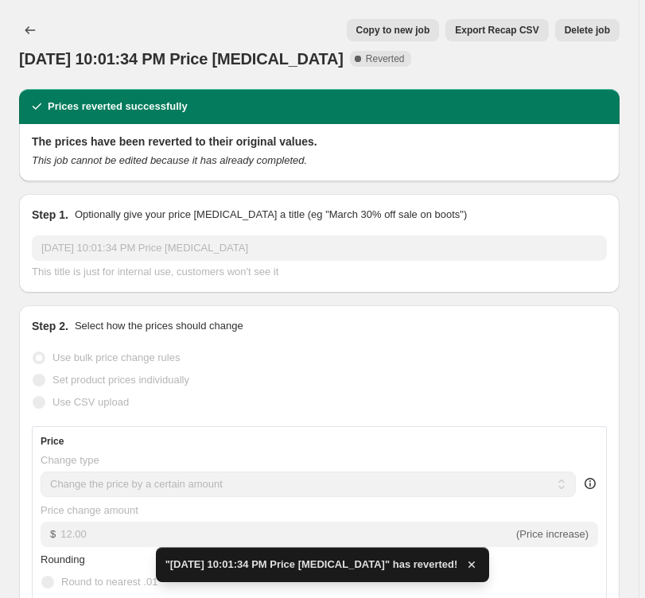
scroll to position [0, 0]
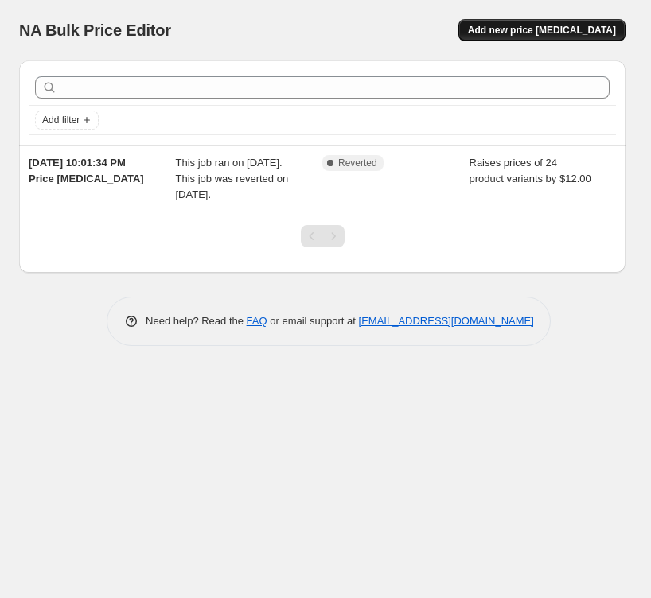
click at [572, 33] on span "Add new price [MEDICAL_DATA]" at bounding box center [542, 30] width 148 height 13
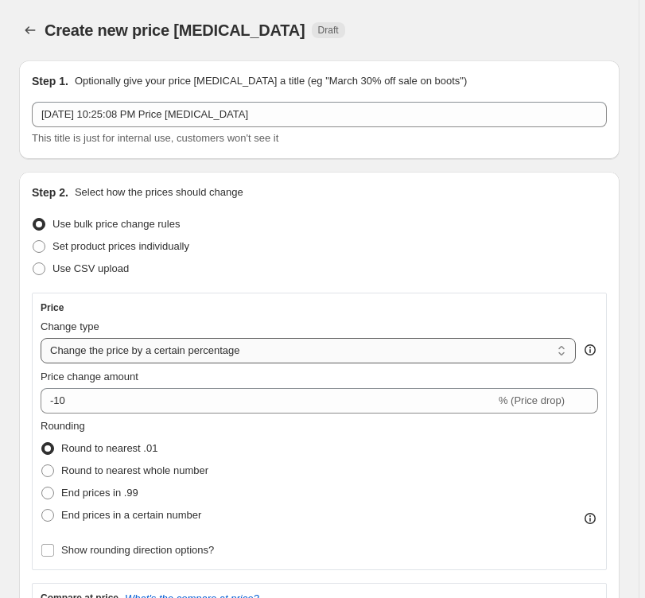
select select "by"
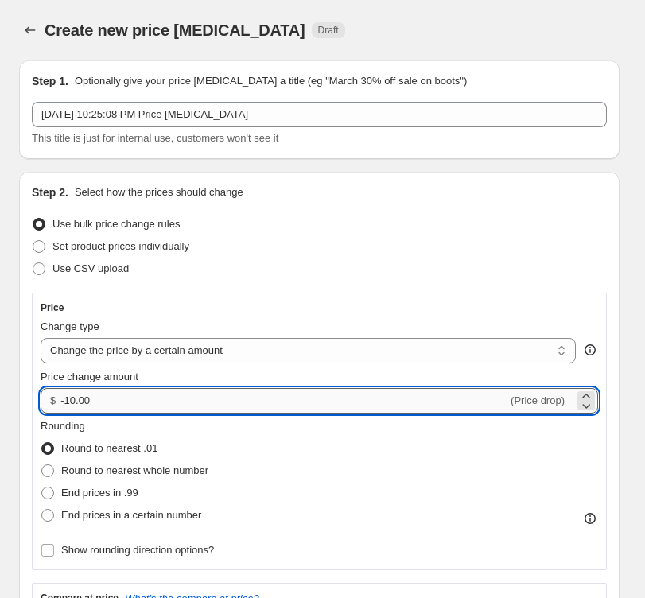
drag, startPoint x: 75, startPoint y: 402, endPoint x: 61, endPoint y: 403, distance: 13.5
click at [61, 403] on input "-10.00" at bounding box center [283, 400] width 447 height 25
type input "12.00"
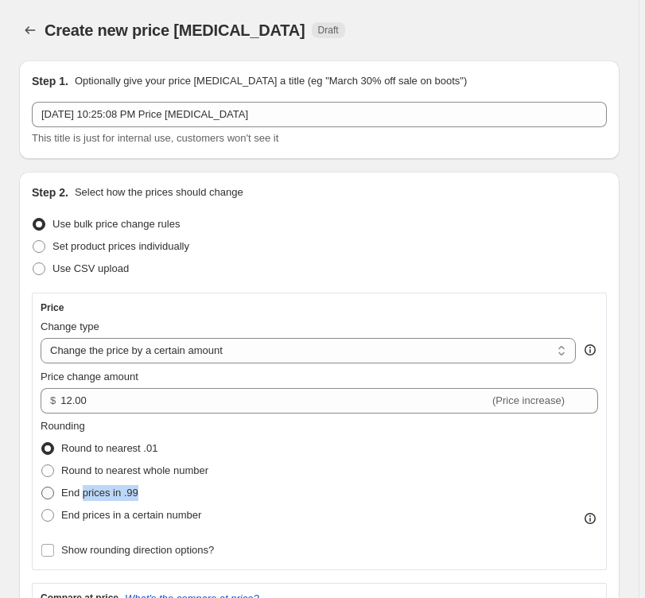
click at [84, 500] on span "End prices in .99" at bounding box center [99, 493] width 77 height 16
click at [42, 488] on input "End prices in .99" at bounding box center [41, 487] width 1 height 1
radio input "true"
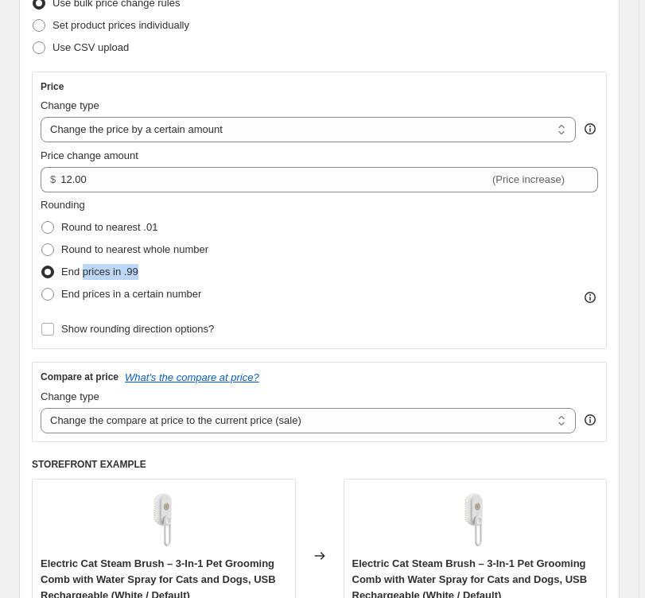
scroll to position [316, 0]
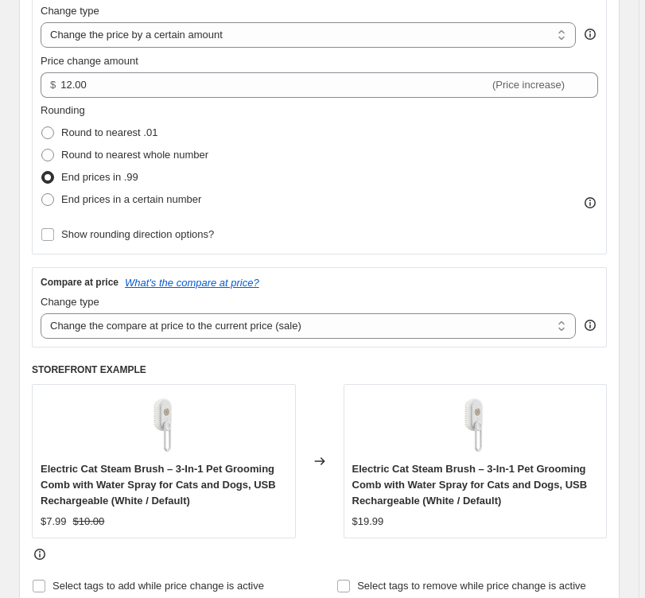
click at [23, 239] on div "Step 2. Select how the prices should change Use bulk price change rules Set pro…" at bounding box center [319, 233] width 601 height 754
select select "percentage"
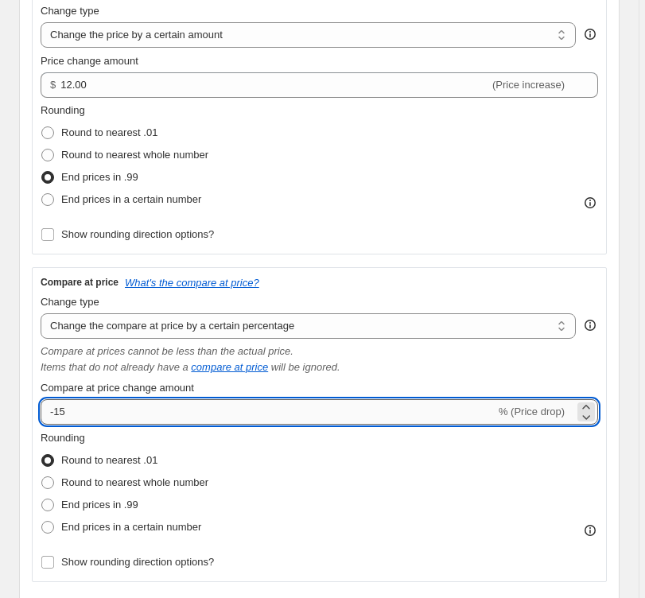
click at [56, 417] on input "-15" at bounding box center [268, 411] width 455 height 25
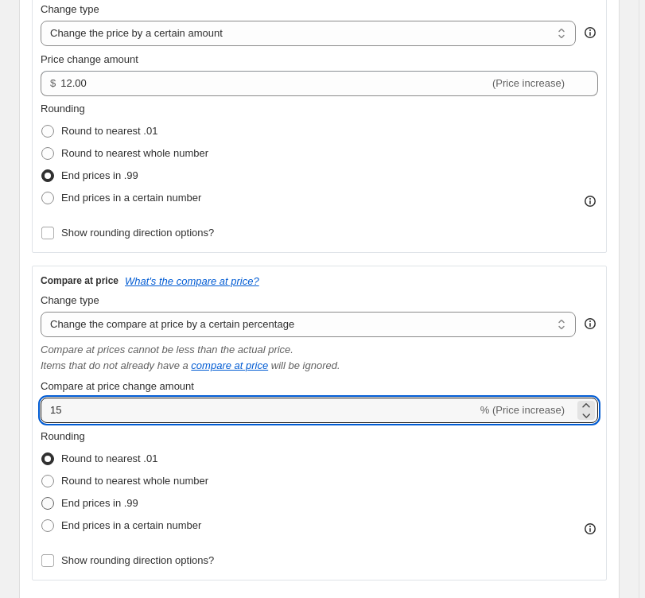
type input "15"
click at [56, 510] on label "End prices in .99" at bounding box center [90, 503] width 98 height 22
click at [42, 498] on input "End prices in .99" at bounding box center [41, 497] width 1 height 1
radio input "true"
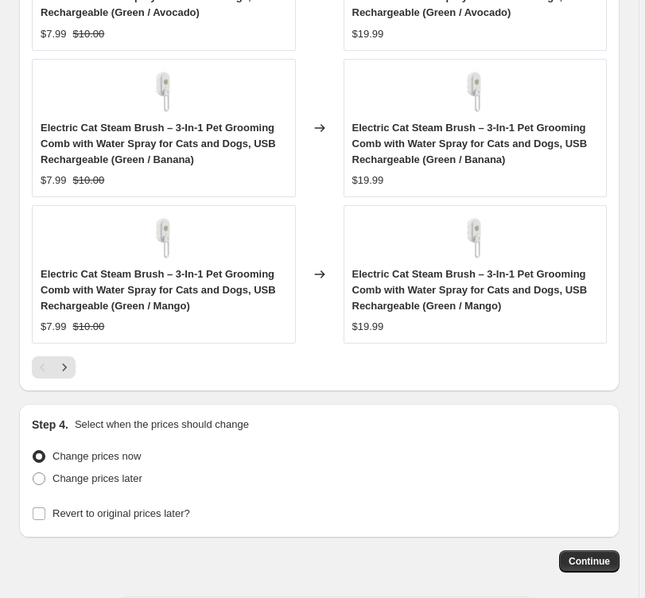
scroll to position [1753, 0]
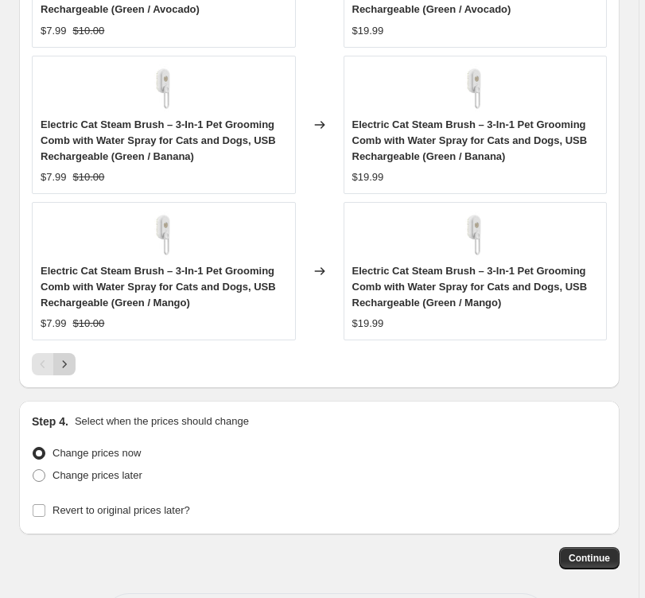
click at [68, 369] on icon "Next" at bounding box center [64, 364] width 16 height 16
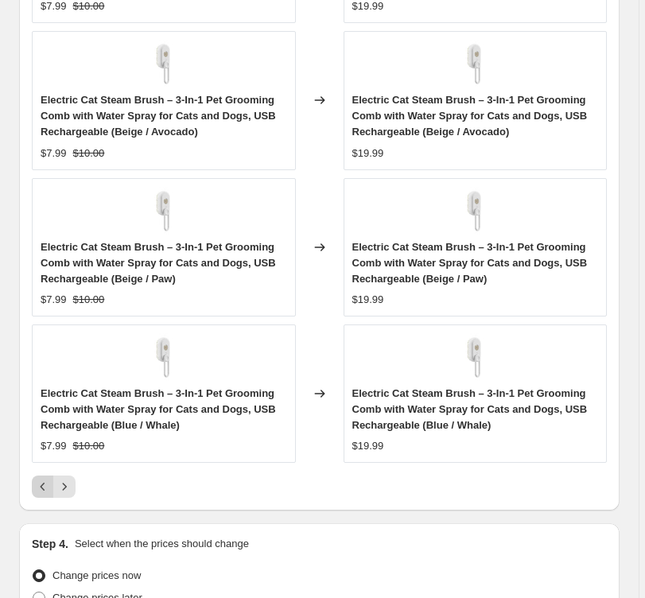
click at [40, 485] on icon "Previous" at bounding box center [43, 487] width 16 height 16
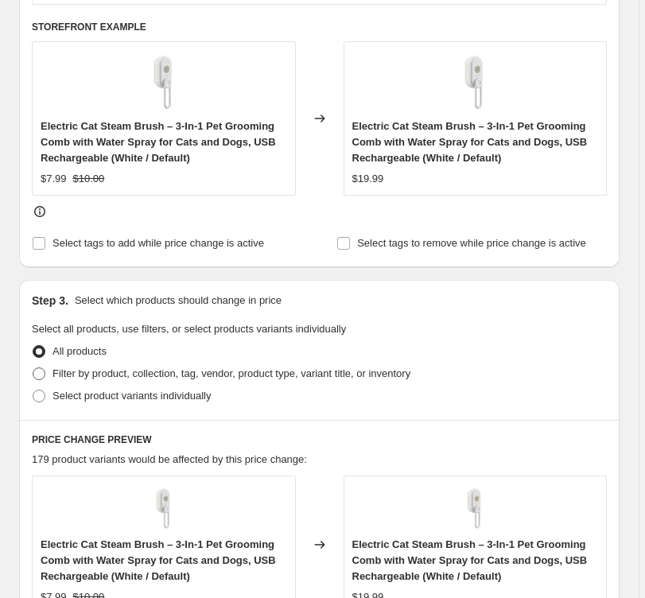
scroll to position [877, 0]
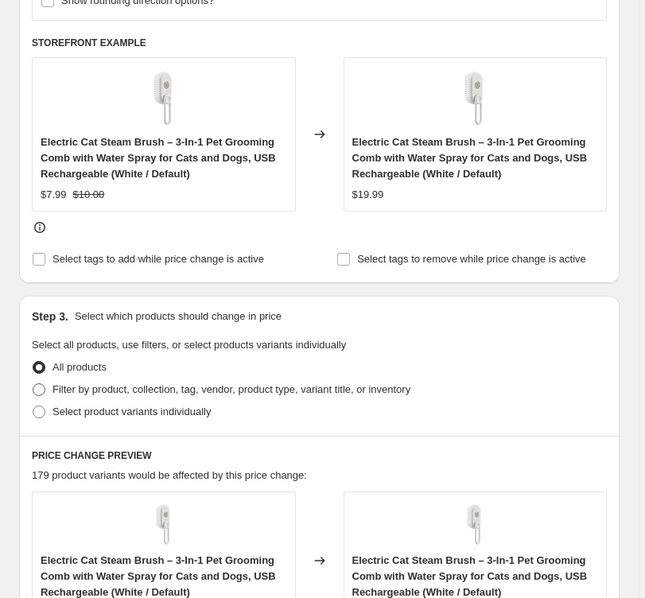
click at [104, 387] on span "Filter by product, collection, tag, vendor, product type, variant title, or inv…" at bounding box center [232, 389] width 358 height 12
click at [33, 384] on input "Filter by product, collection, tag, vendor, product type, variant title, or inv…" at bounding box center [33, 383] width 1 height 1
radio input "true"
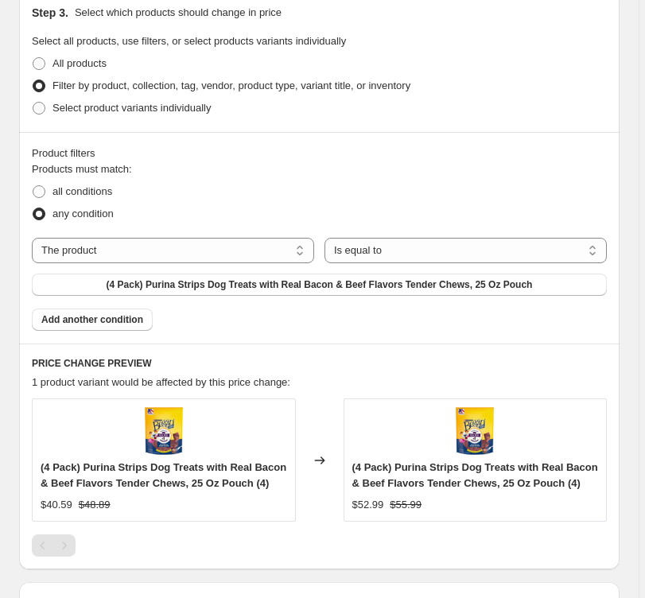
scroll to position [1271, 0]
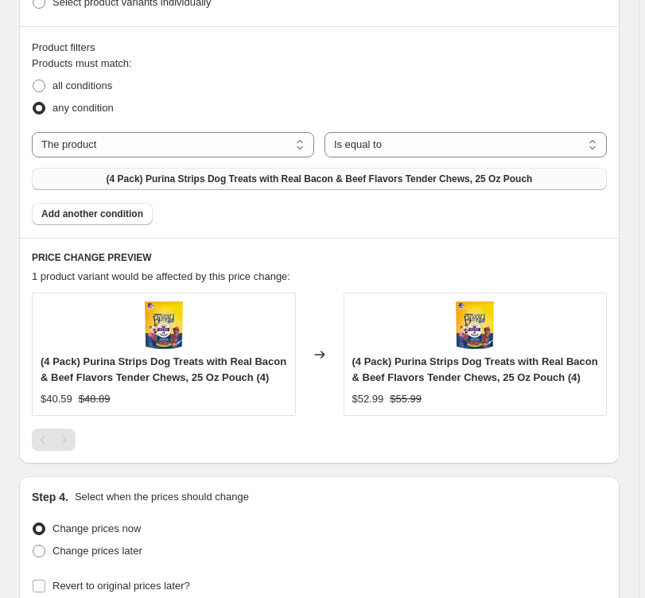
click at [269, 185] on span "(4 Pack) Purina Strips Dog Treats with Real Bacon & Beef Flavors Tender Chews, …" at bounding box center [320, 179] width 426 height 13
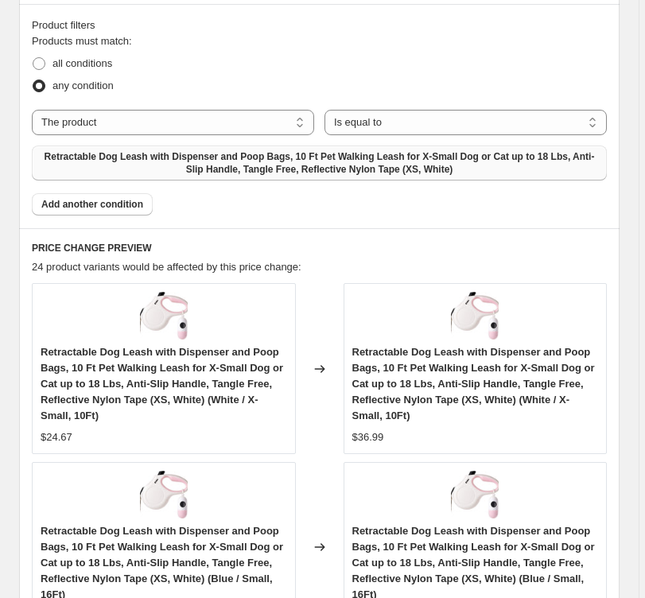
scroll to position [1340, 0]
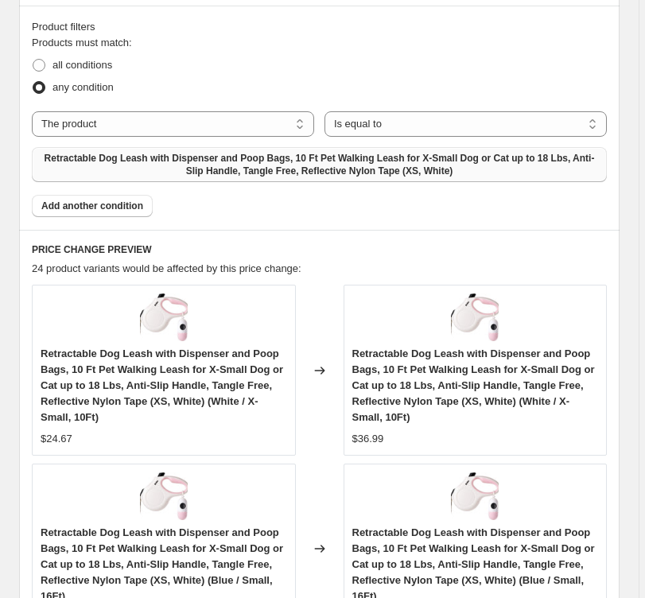
click at [230, 400] on span "Retractable Dog Leash with Dispenser and Poop Bags, 10 Ft Pet Walking Leash for…" at bounding box center [162, 386] width 243 height 76
click at [493, 383] on span "Retractable Dog Leash with Dispenser and Poop Bags, 10 Ft Pet Walking Leash for…" at bounding box center [473, 386] width 243 height 76
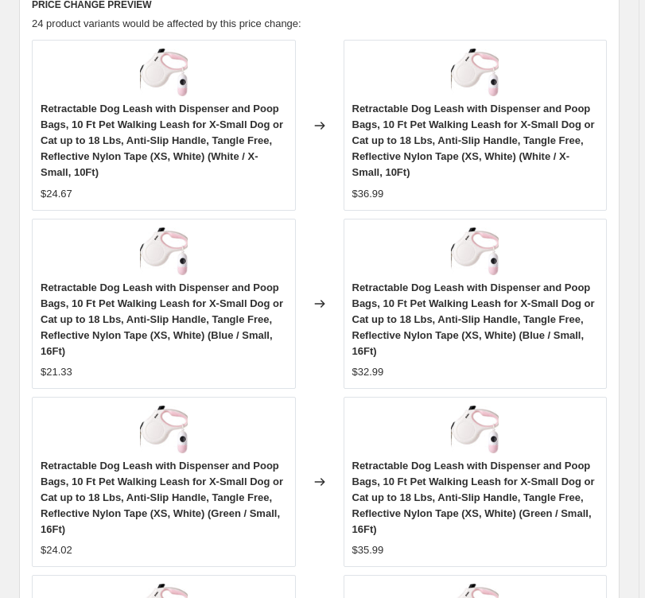
scroll to position [1585, 0]
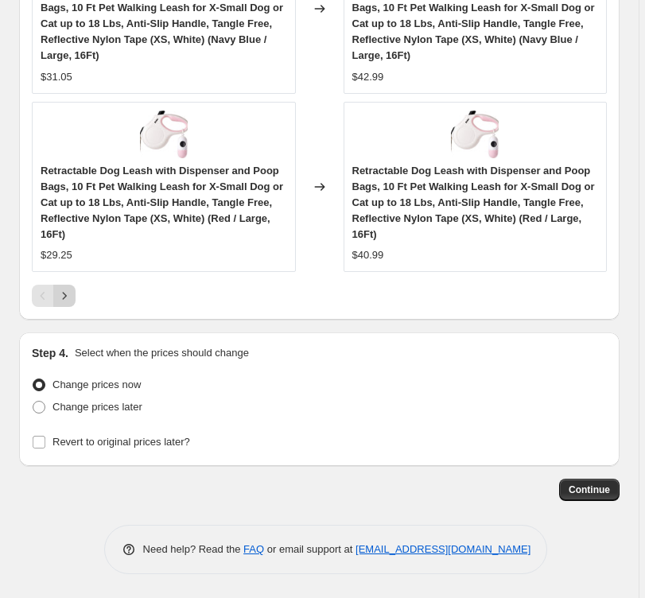
click at [72, 298] on icon "Next" at bounding box center [64, 296] width 16 height 16
click at [68, 302] on icon "Next" at bounding box center [64, 296] width 16 height 16
click at [69, 297] on icon "Next" at bounding box center [64, 296] width 16 height 16
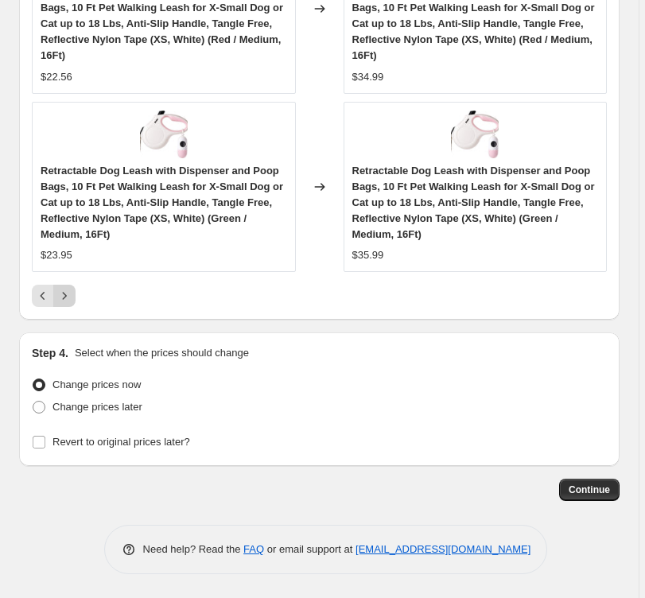
click at [71, 299] on icon "Next" at bounding box center [64, 296] width 16 height 16
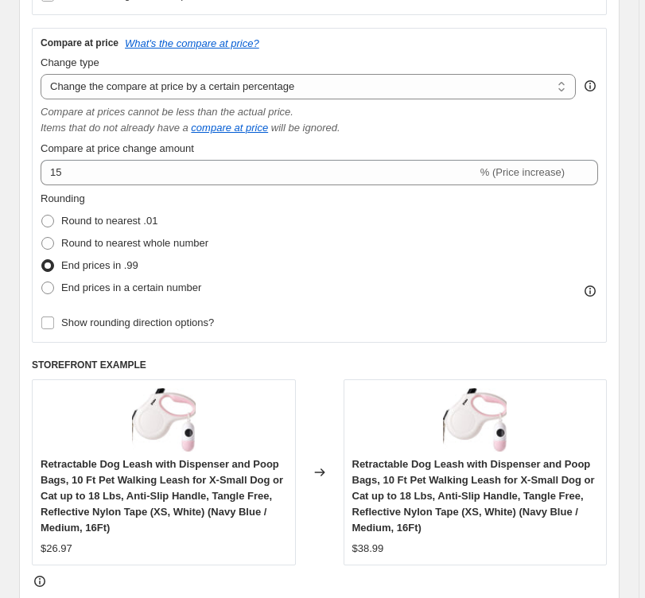
scroll to position [543, 0]
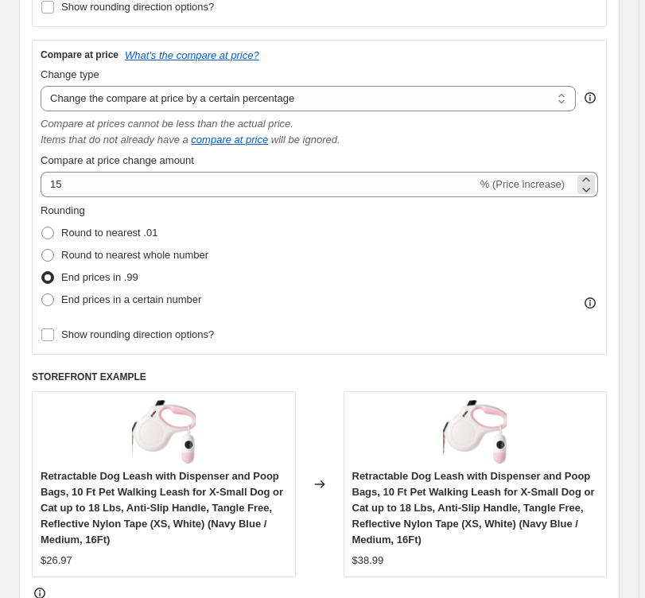
click at [484, 183] on span "% (Price increase)" at bounding box center [522, 184] width 84 height 12
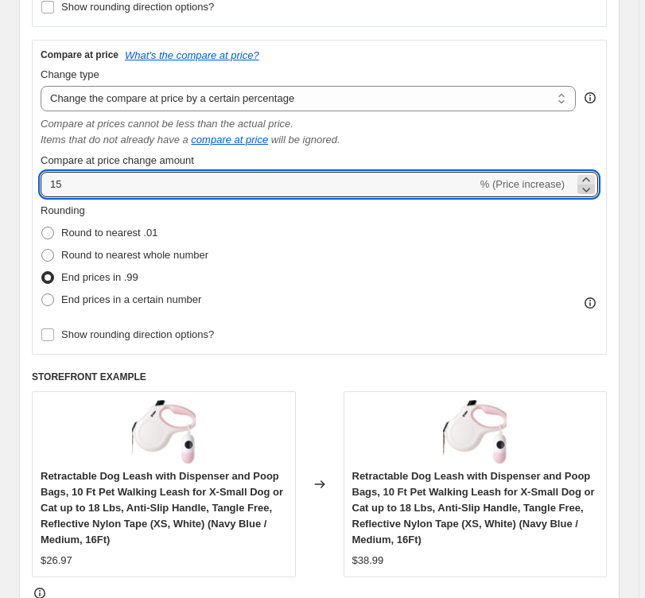
click at [594, 191] on icon at bounding box center [586, 189] width 16 height 16
click at [593, 179] on icon at bounding box center [586, 180] width 16 height 16
type input "15"
click at [53, 189] on input "15" at bounding box center [259, 184] width 437 height 25
click at [45, 185] on input "15" at bounding box center [259, 184] width 437 height 25
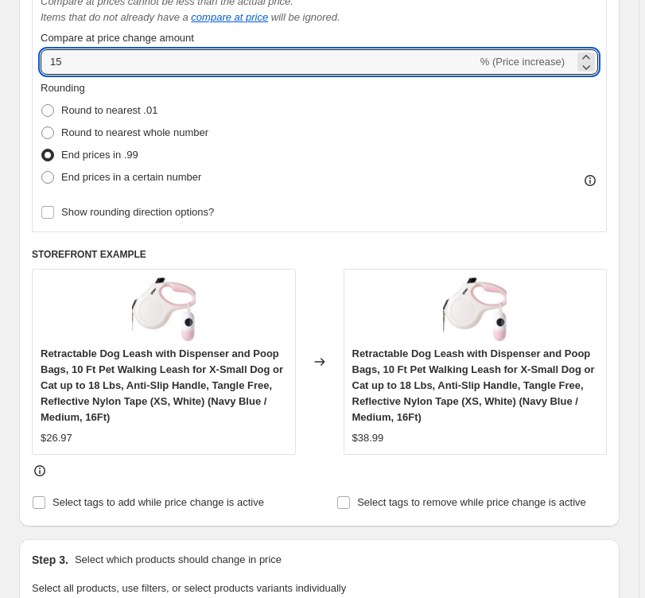
scroll to position [675, 0]
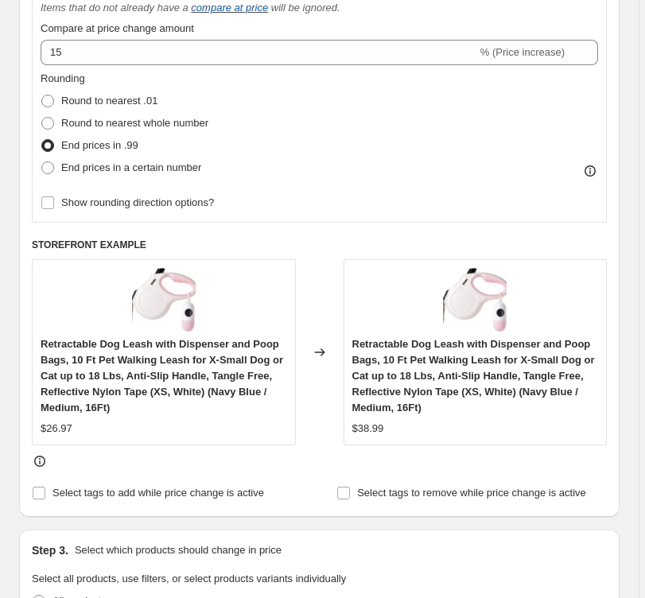
click at [302, 470] on div "Step 2. Select how the prices should change Use bulk price change rules Set pro…" at bounding box center [319, 6] width 575 height 995
click at [354, 496] on label "Select tags to remove while price change is active" at bounding box center [461, 493] width 250 height 22
click at [350, 496] on input "Select tags to remove while price change is active" at bounding box center [343, 493] width 13 height 13
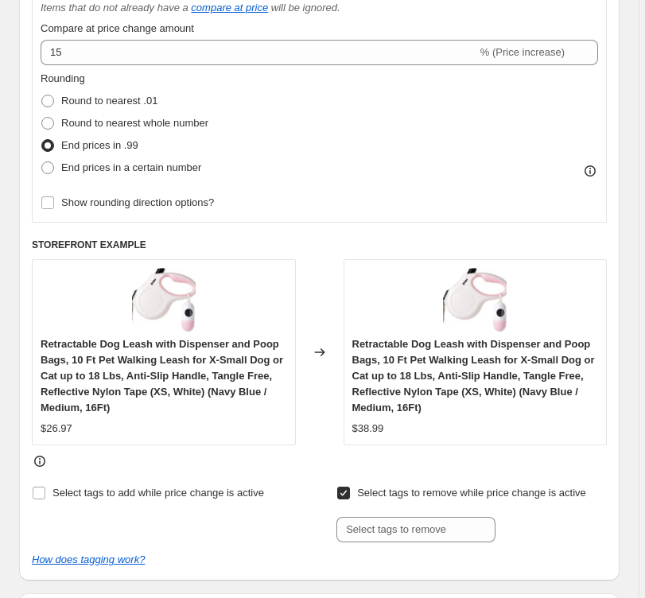
click at [354, 496] on label "Select tags to remove while price change is active" at bounding box center [461, 493] width 250 height 22
click at [350, 496] on input "Select tags to remove while price change is active" at bounding box center [343, 493] width 13 height 13
checkbox input "false"
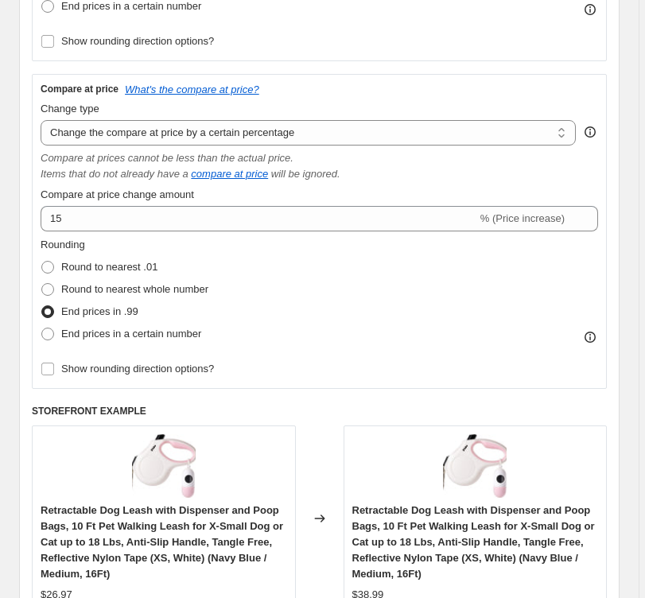
scroll to position [508, 0]
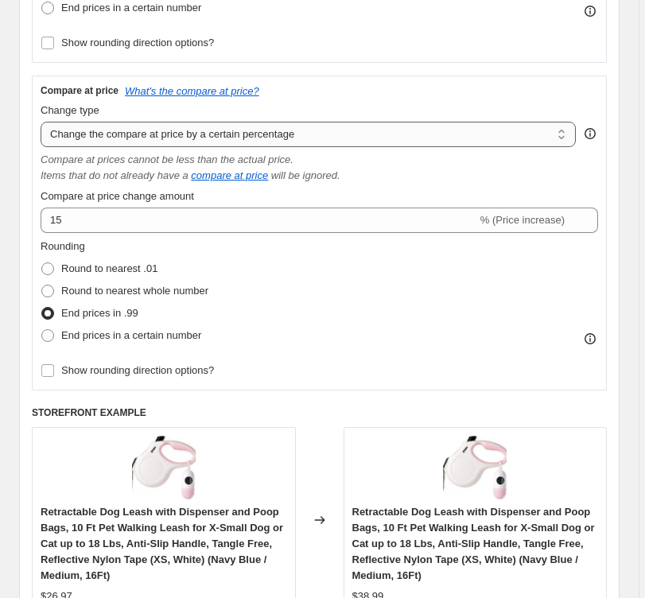
select select "pp"
type input "20"
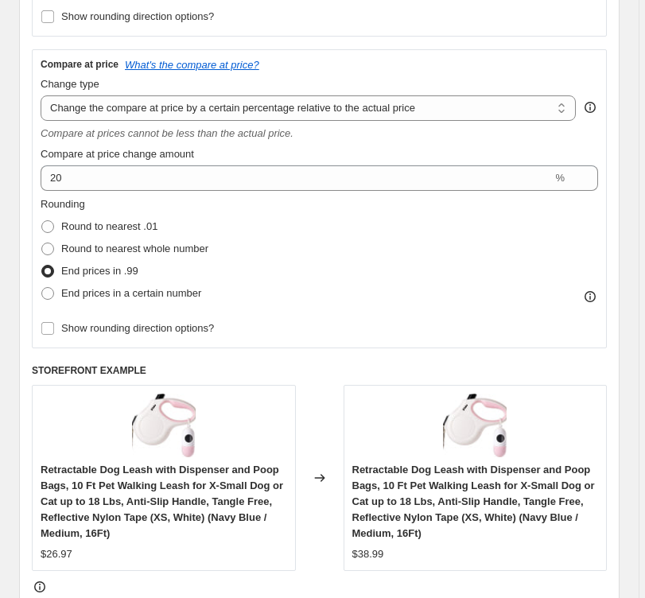
scroll to position [519, 0]
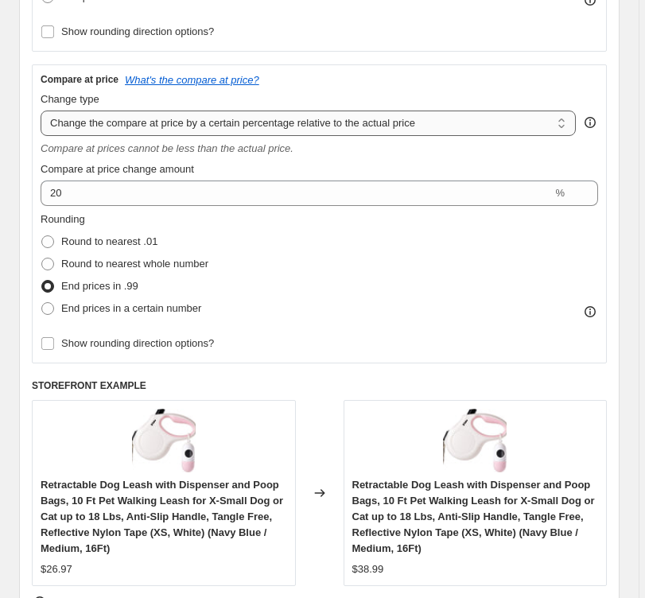
select select "percentage"
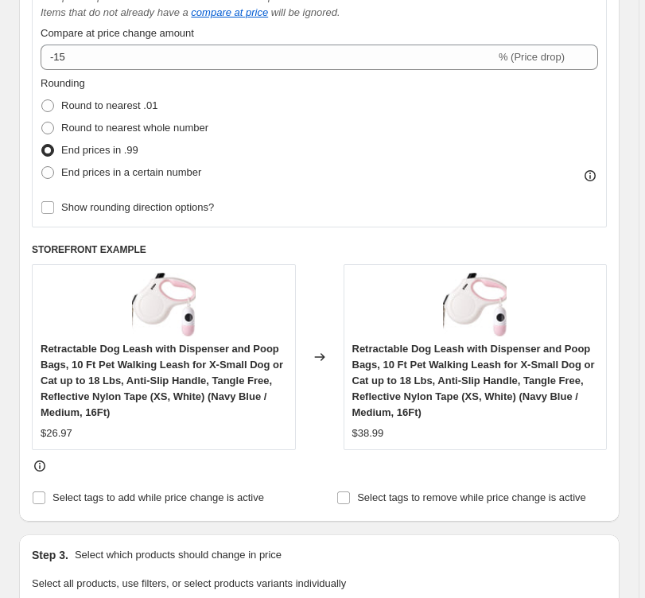
scroll to position [662, 0]
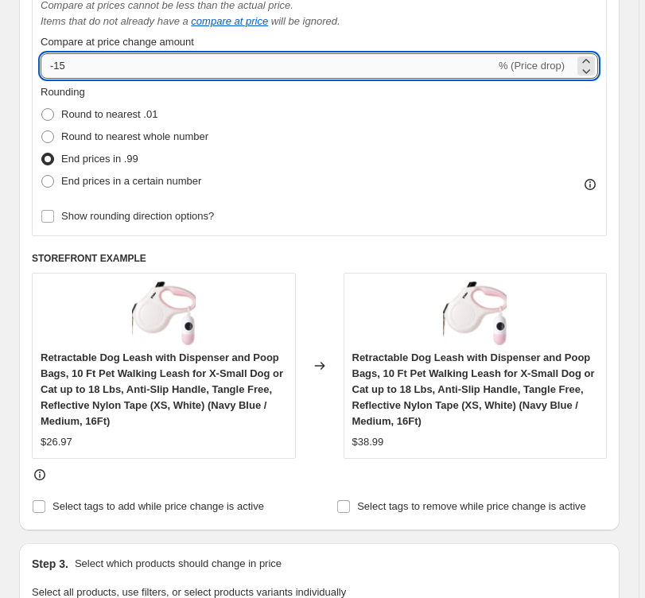
click at [54, 66] on input "-15" at bounding box center [268, 65] width 455 height 25
type input "15"
click at [59, 137] on label "Round to nearest whole number" at bounding box center [125, 137] width 168 height 22
click at [42, 131] on input "Round to nearest whole number" at bounding box center [41, 130] width 1 height 1
radio input "true"
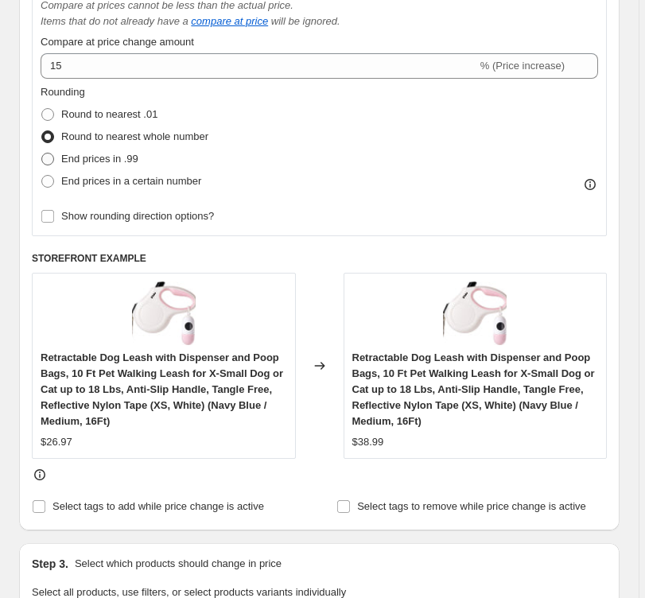
click at [53, 159] on span at bounding box center [47, 159] width 13 height 13
click at [42, 154] on input "End prices in .99" at bounding box center [41, 153] width 1 height 1
radio input "true"
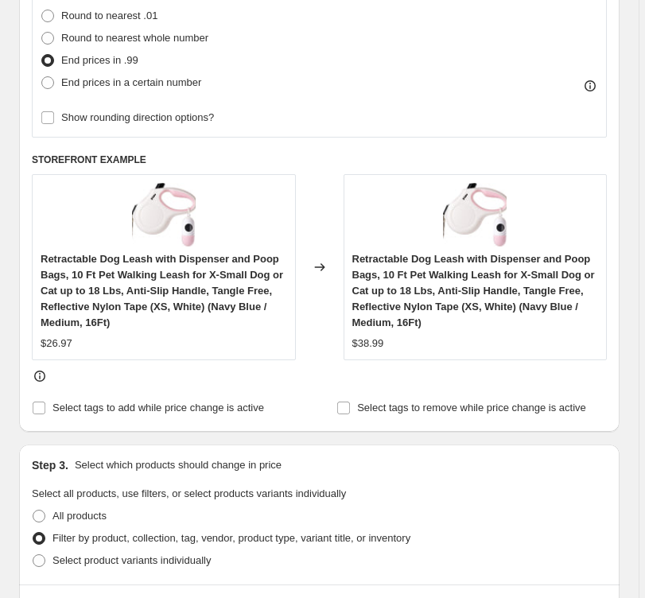
scroll to position [797, 0]
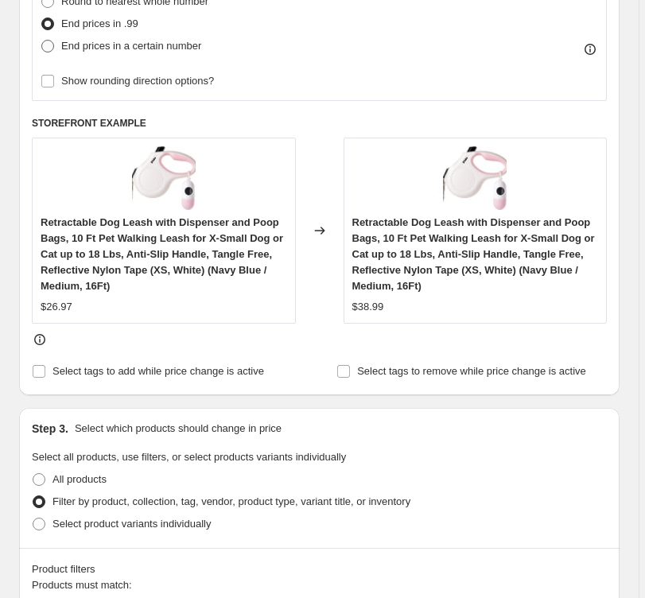
click at [53, 48] on span at bounding box center [47, 46] width 13 height 13
click at [42, 41] on input "End prices in a certain number" at bounding box center [41, 40] width 1 height 1
radio input "true"
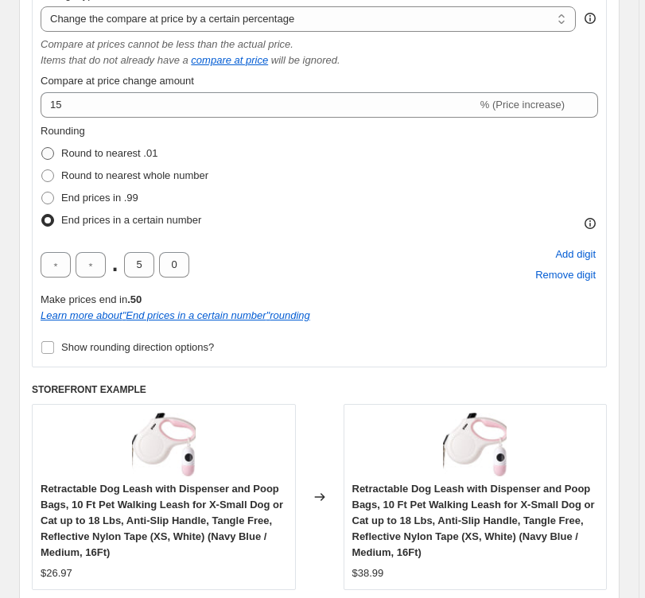
scroll to position [621, 0]
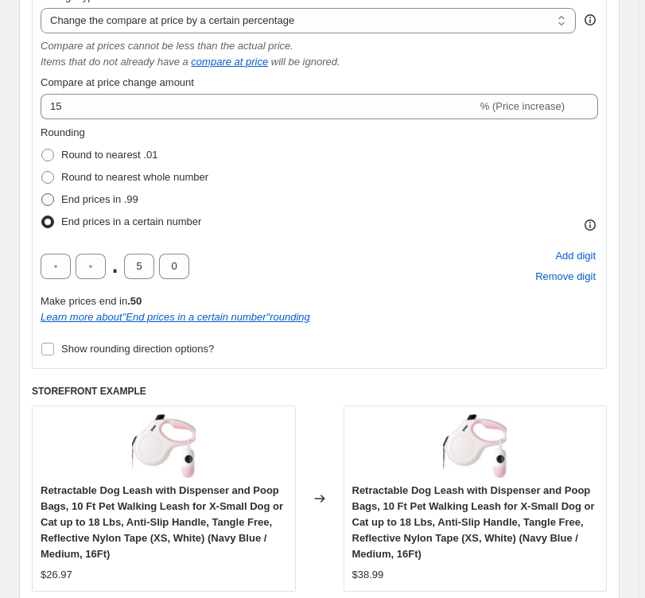
click at [50, 201] on span at bounding box center [47, 199] width 13 height 13
click at [42, 194] on input "End prices in .99" at bounding box center [41, 193] width 1 height 1
radio input "true"
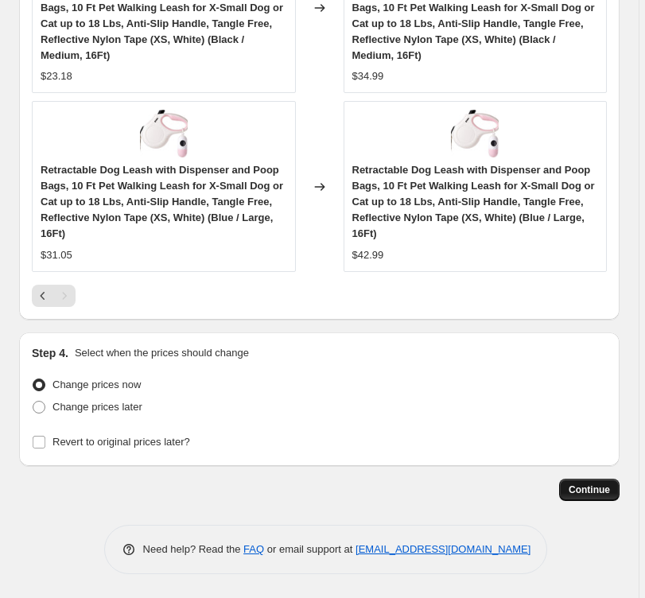
scroll to position [2059, 0]
click at [595, 489] on span "Continue" at bounding box center [589, 490] width 41 height 13
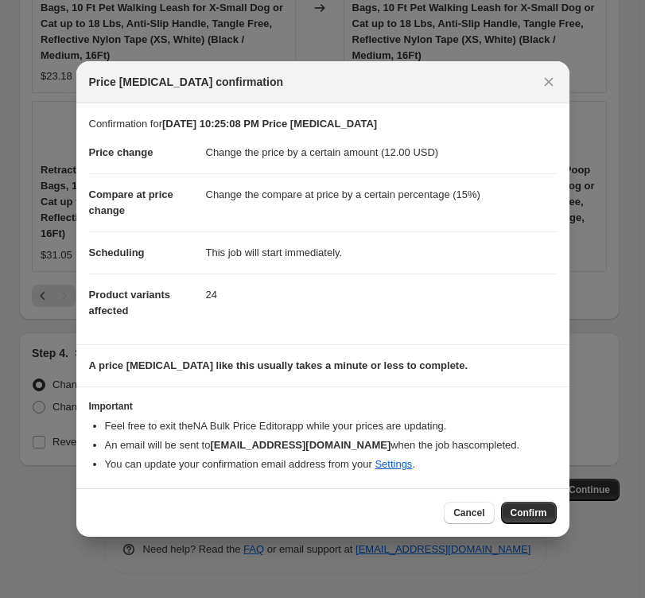
click at [540, 519] on button "Confirm" at bounding box center [529, 513] width 56 height 22
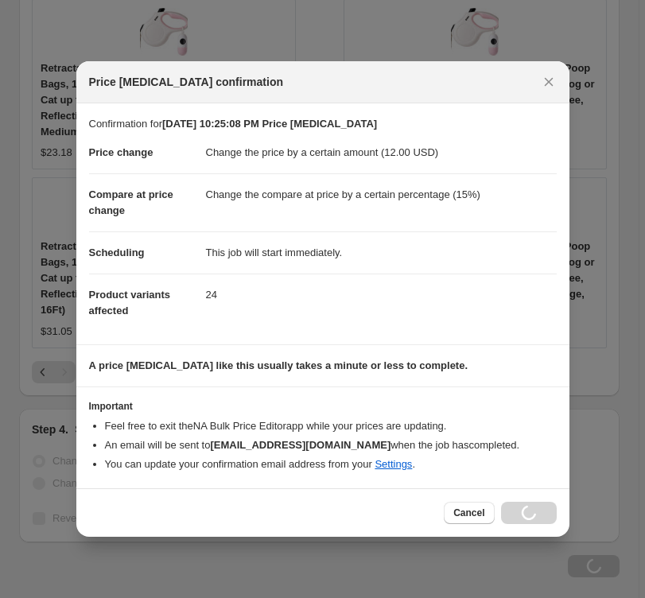
scroll to position [2059, 0]
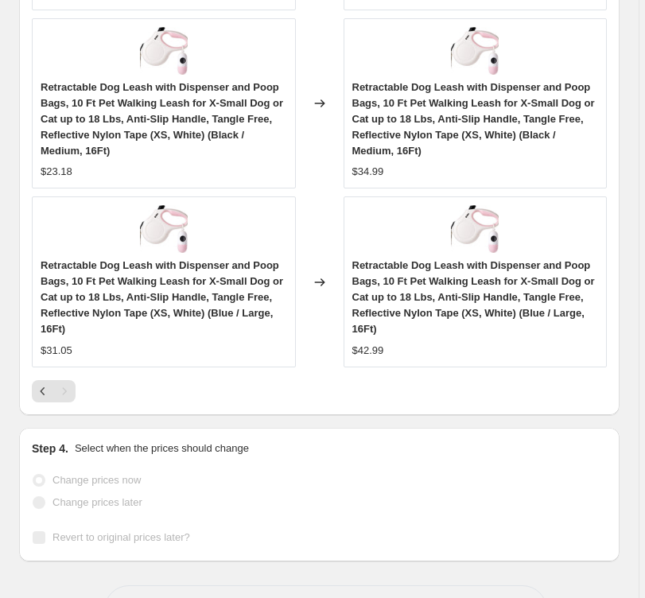
select select "by"
select select "percentage"
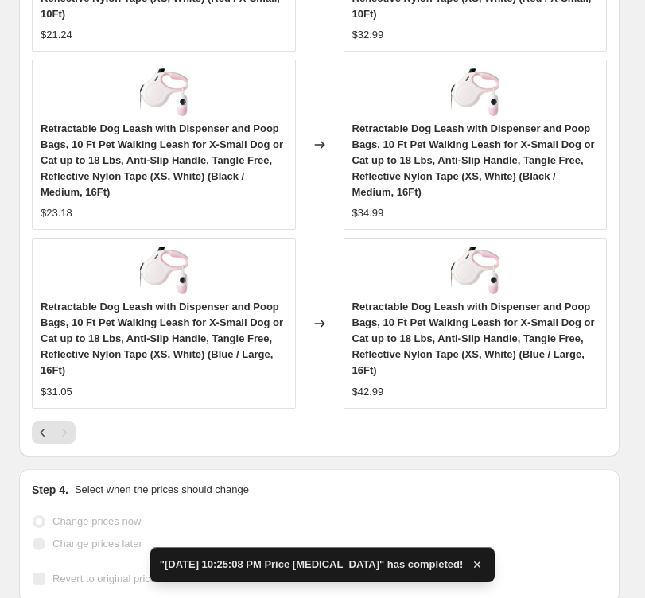
scroll to position [0, 0]
